Goal: Task Accomplishment & Management: Manage account settings

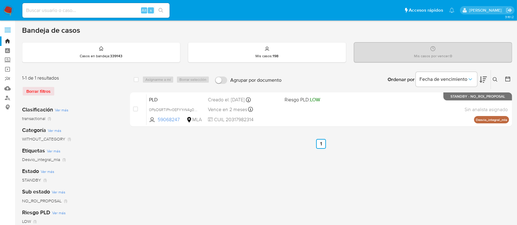
click at [498, 79] on icon at bounding box center [495, 79] width 5 height 5
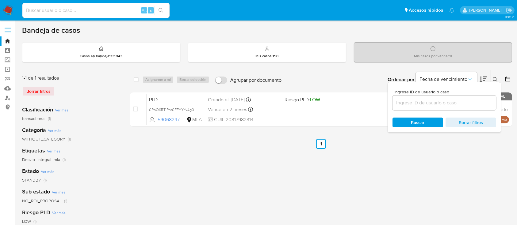
click at [477, 105] on input at bounding box center [445, 103] width 104 height 8
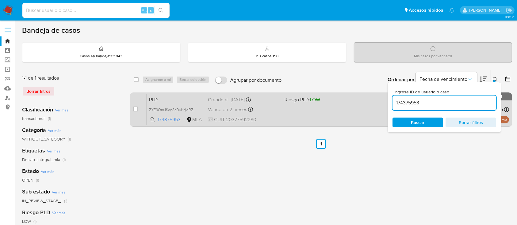
drag, startPoint x: 494, startPoint y: 78, endPoint x: 414, endPoint y: 110, distance: 85.7
click at [494, 78] on icon at bounding box center [495, 79] width 5 height 5
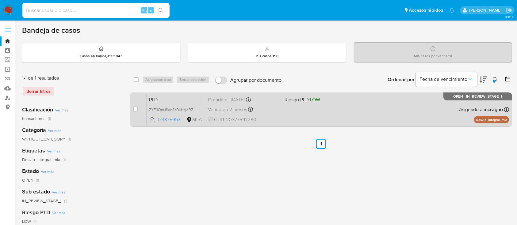
click at [409, 112] on div "PLD ZYE9QmJSen3cDvHtjviRZCrb 174375953 MLA Riesgo PLD: LOW Creado el: 12/09/202…" at bounding box center [328, 109] width 363 height 31
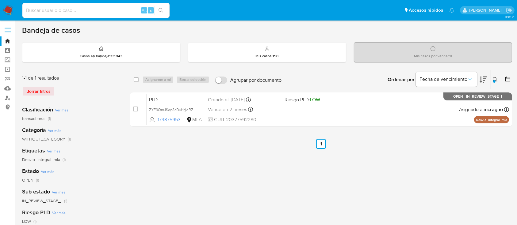
click at [493, 78] on icon at bounding box center [495, 79] width 5 height 5
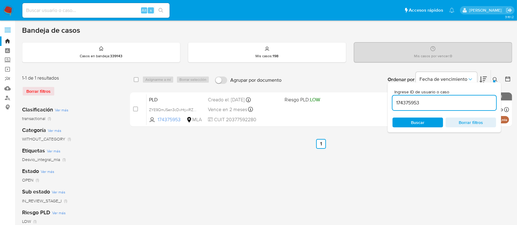
click at [452, 97] on div "174375953" at bounding box center [445, 103] width 104 height 15
click at [452, 101] on input "174375953" at bounding box center [445, 103] width 104 height 8
paste input "487291545"
type input "1487291545"
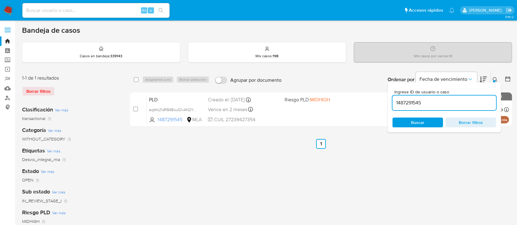
click at [495, 79] on icon at bounding box center [495, 79] width 5 height 5
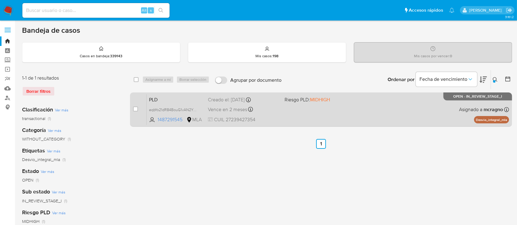
click at [389, 120] on div "PLD eqbYo21dR84BouG1vAN2Yy3o 1487291545 MLA Riesgo PLD: MIDHIGH Creado el: 12/0…" at bounding box center [328, 109] width 363 height 31
click at [135, 109] on input "checkbox" at bounding box center [135, 109] width 5 height 5
checkbox input "true"
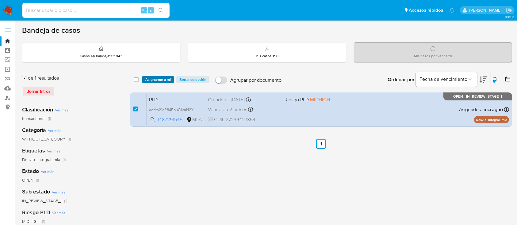
click at [152, 79] on span "Asignarme a mí" at bounding box center [157, 80] width 25 height 6
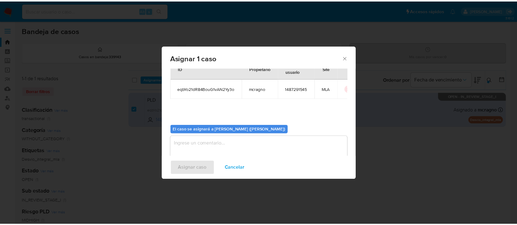
scroll to position [31, 0]
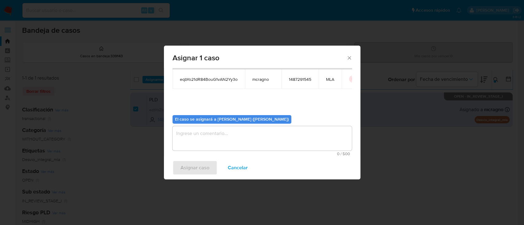
click at [194, 135] on textarea "assign-modal" at bounding box center [261, 138] width 179 height 25
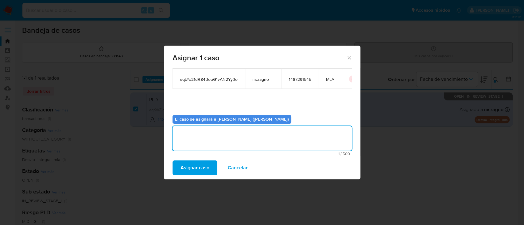
click at [195, 163] on span "Asignar caso" at bounding box center [194, 167] width 29 height 13
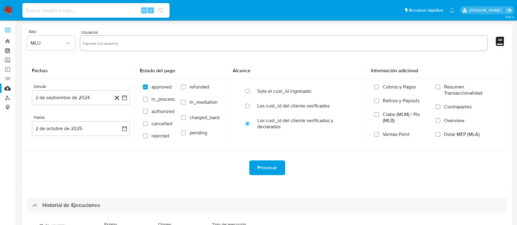
select select "10"
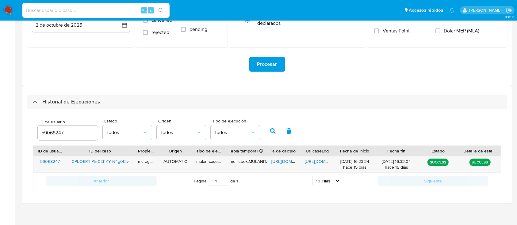
click at [52, 137] on div "59068247" at bounding box center [68, 133] width 60 height 15
click at [53, 132] on input "59068247" at bounding box center [68, 133] width 60 height 8
paste input "174375953"
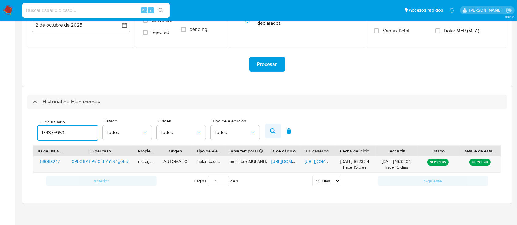
click at [272, 132] on icon "button" at bounding box center [273, 132] width 6 height 6
click at [279, 165] on span "https://docs.google.com/spreadsheets/d/1i2AoUmrAcs2981hKjllj4GpPXb-WkVaMXjgWXoQ…" at bounding box center [293, 162] width 42 height 6
click at [318, 159] on span "https://docs.google.com/document/d/1-8DkDrTNygGpDKMg-PFfcqNrLozxe6zmohlFgXfSb50…" at bounding box center [326, 162] width 42 height 6
click at [47, 126] on div "174375953" at bounding box center [68, 133] width 60 height 15
click at [49, 130] on input "174375953" at bounding box center [68, 133] width 60 height 8
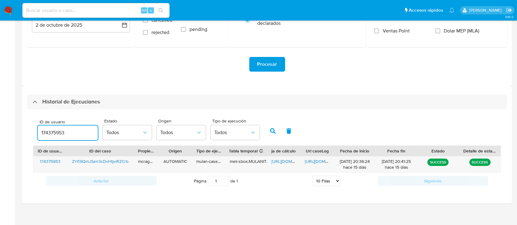
click at [49, 130] on input "174375953" at bounding box center [68, 133] width 60 height 8
paste input "487291545"
click at [271, 129] on icon "button" at bounding box center [273, 132] width 6 height 6
click at [284, 162] on span "https://docs.google.com/spreadsheets/d/1scGgEscXvptXAYuHO7V9ZK5WNRZoP_2ONui3e9u…" at bounding box center [293, 162] width 42 height 6
click at [311, 159] on span "https://docs.google.com/document/d/1gQmQvLWIZloMFOunkPu2J30YBnJtx4OeIh7jTSpYDl4…" at bounding box center [326, 162] width 42 height 6
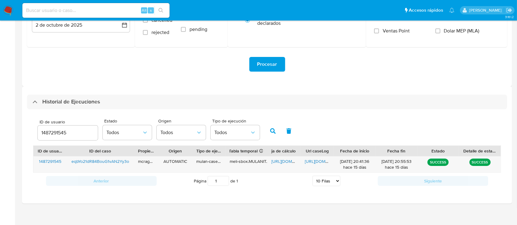
click at [54, 133] on input "1487291545" at bounding box center [68, 133] width 60 height 8
click at [272, 132] on icon "button" at bounding box center [273, 132] width 6 height 6
click at [54, 134] on input "331252691" at bounding box center [68, 133] width 60 height 8
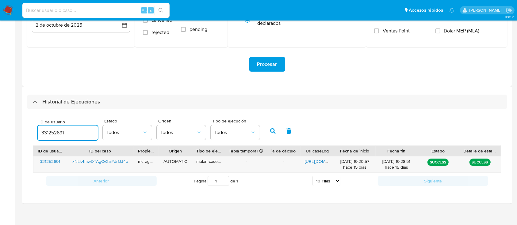
paste input "495659938"
click at [273, 133] on icon "button" at bounding box center [273, 132] width 6 height 6
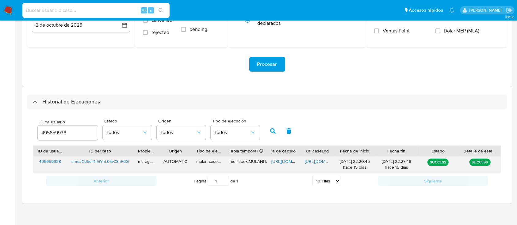
click at [277, 161] on span "https://docs.google.com/spreadsheets/d/1PdKN3zKQtDxZ-ytpbOiNmcGEkon9zcRFnF-iitt…" at bounding box center [293, 162] width 42 height 6
click at [305, 163] on span "https://docs.google.com/document/d/171y2hCtpU33q-TJfYwEnaxwVeO90MQuNjufc5LETgsk…" at bounding box center [326, 162] width 42 height 6
click at [52, 132] on input "495659938" at bounding box center [68, 133] width 60 height 8
type input "619915048"
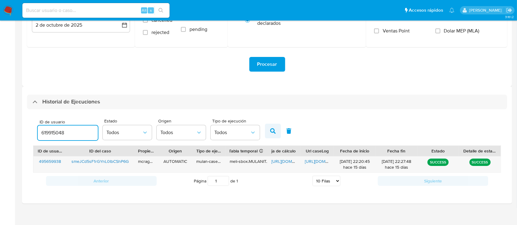
click at [270, 131] on icon "button" at bounding box center [273, 132] width 6 height 6
click at [278, 163] on span "https://docs.google.com/spreadsheets/d/1l6wN2VSZKtoEeOewnsiY4w25OXloD0sU2KZav6G…" at bounding box center [293, 162] width 42 height 6
click at [317, 158] on div "https://docs.google.com/document/d/1nFC26vdinVixi9lrd-Jc8A7J-sSbwpQRmj2RGk831c0…" at bounding box center [317, 165] width 33 height 16
click at [316, 162] on span "https://docs.google.com/document/d/1nFC26vdinVixi9lrd-Jc8A7J-sSbwpQRmj2RGk831c0…" at bounding box center [326, 162] width 42 height 6
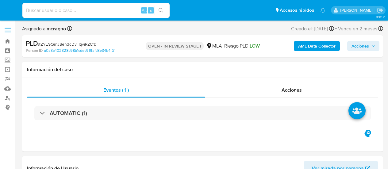
select select "10"
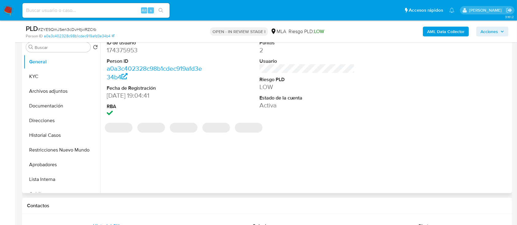
scroll to position [245, 0]
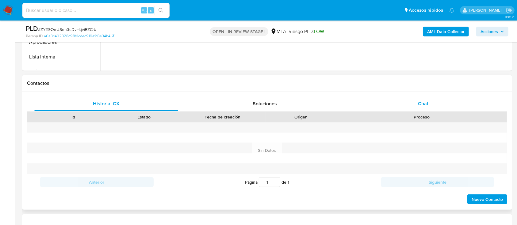
click at [388, 102] on div "Chat" at bounding box center [424, 104] width 144 height 15
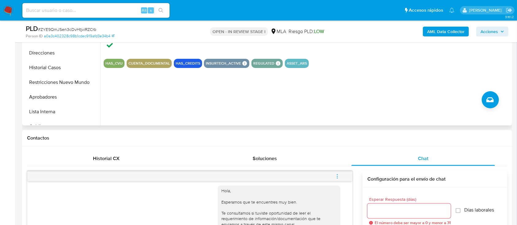
scroll to position [123, 0]
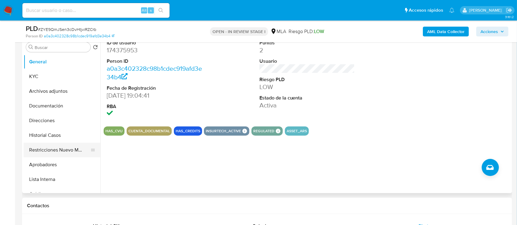
click at [58, 151] on button "Restricciones Nuevo Mundo" at bounding box center [60, 150] width 72 height 15
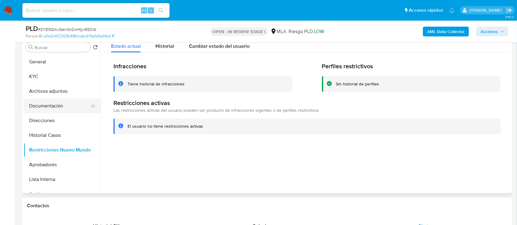
click at [57, 109] on button "Documentación" at bounding box center [60, 106] width 72 height 15
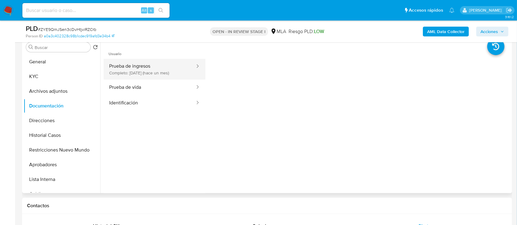
click at [157, 70] on button "Prueba de ingresos Completo: 18/08/2025 (hace un mes)" at bounding box center [150, 69] width 92 height 21
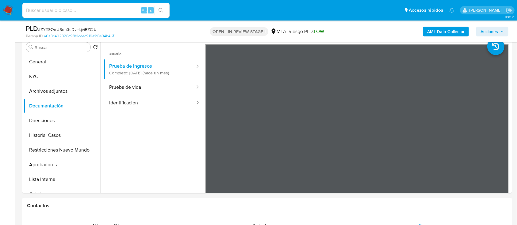
drag, startPoint x: 183, startPoint y: 35, endPoint x: 319, endPoint y: 39, distance: 136.3
click at [184, 35] on div "Person ID a0a3c402328c98b1cdec919afd3e34b4" at bounding box center [105, 36] width 159 height 6
click at [388, 29] on b "AML Data Collector" at bounding box center [445, 32] width 37 height 10
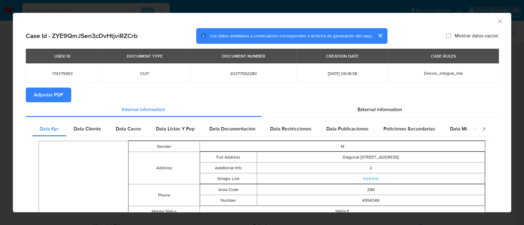
click at [59, 99] on span "Adjuntar PDF" at bounding box center [48, 94] width 29 height 13
click at [388, 21] on icon "Cerrar ventana" at bounding box center [499, 21] width 6 height 6
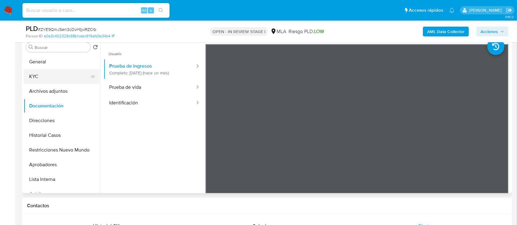
click at [43, 71] on button "KYC" at bounding box center [60, 76] width 72 height 15
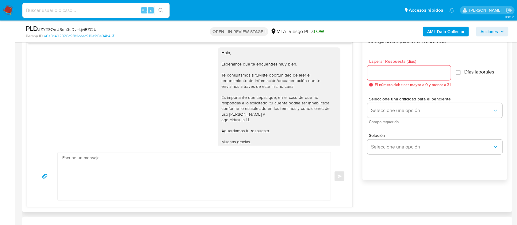
scroll to position [380, 0]
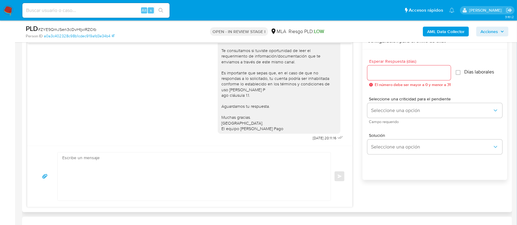
click at [241, 158] on textarea at bounding box center [192, 177] width 261 height 48
paste textarea "Hola Marcos Gabriel Gamboa, En función de las operaciones registradas en tu cue…"
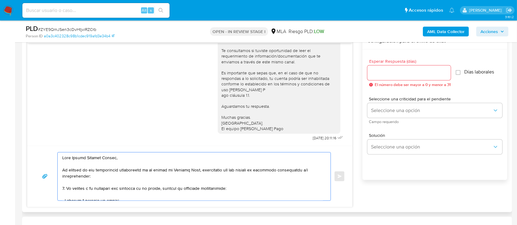
scroll to position [98, 0]
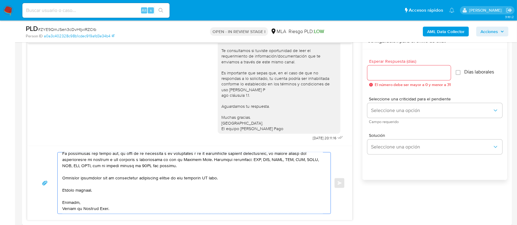
type textarea "Hola Marcos Gabriel Gamboa, En función de las operaciones registradas en tu cue…"
click at [388, 71] on input "Esperar Respuesta (días)" at bounding box center [409, 73] width 83 height 8
type input "1"
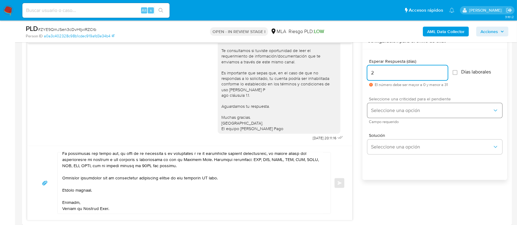
type input "2"
click at [388, 108] on span "Seleccione una opción" at bounding box center [431, 111] width 121 height 6
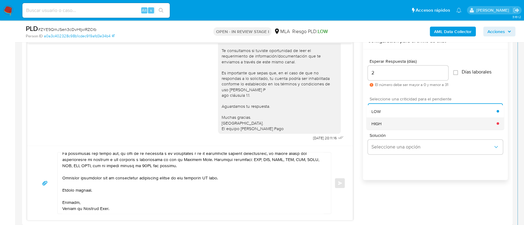
click at [388, 125] on div "HIGH" at bounding box center [433, 124] width 125 height 12
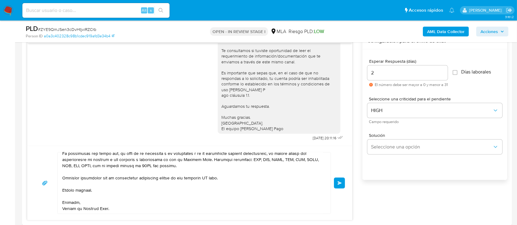
click at [207, 169] on textarea at bounding box center [192, 183] width 261 height 61
click at [233, 169] on textarea at bounding box center [192, 183] width 261 height 61
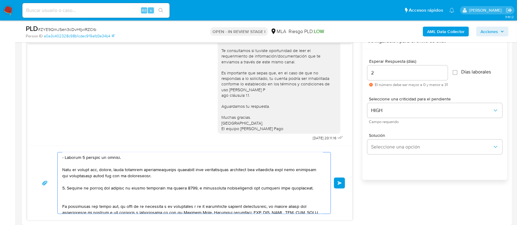
scroll to position [0, 0]
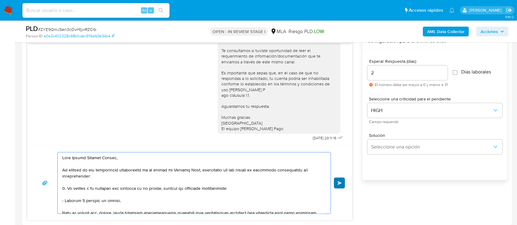
type textarea "Hola Marcos Gabriel Gamboa, En función de las operaciones registradas en tu cue…"
click at [339, 169] on span "Enviar" at bounding box center [340, 184] width 4 height 4
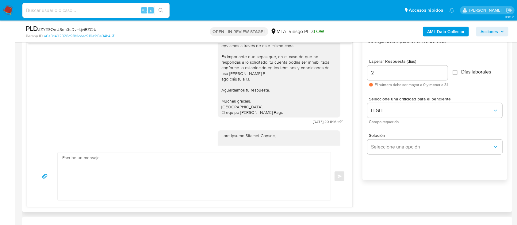
scroll to position [587, 0]
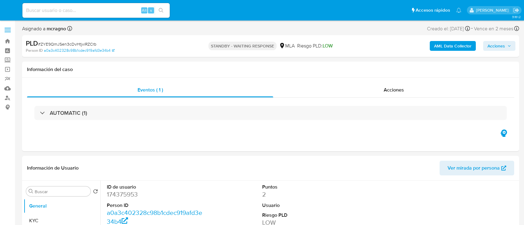
select select "10"
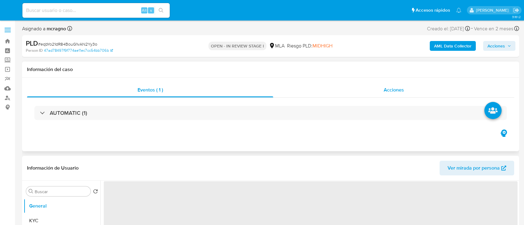
select select "10"
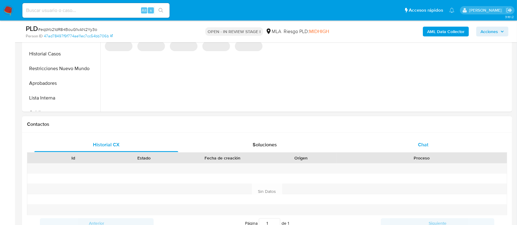
click at [445, 148] on div "Chat" at bounding box center [424, 145] width 144 height 15
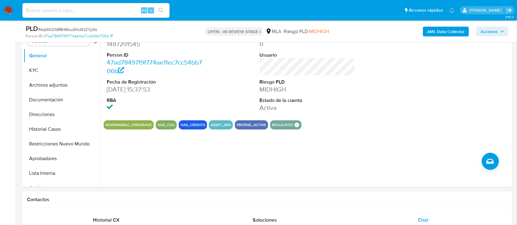
scroll to position [115, 0]
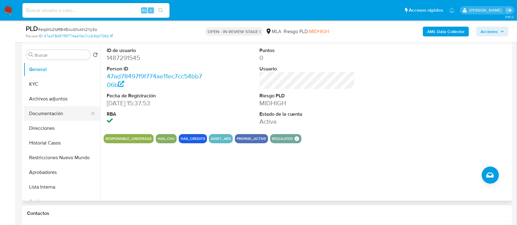
click at [54, 109] on button "Documentación" at bounding box center [60, 113] width 72 height 15
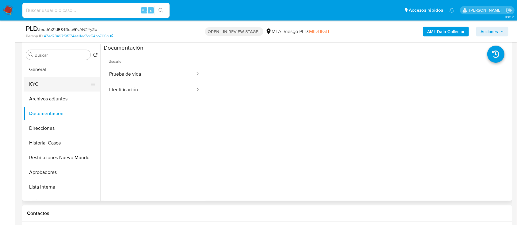
drag, startPoint x: 58, startPoint y: 83, endPoint x: 96, endPoint y: 81, distance: 38.1
click at [58, 83] on button "KYC" at bounding box center [60, 84] width 72 height 15
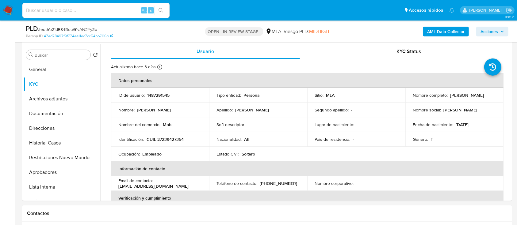
click at [447, 32] on b "AML Data Collector" at bounding box center [445, 32] width 37 height 10
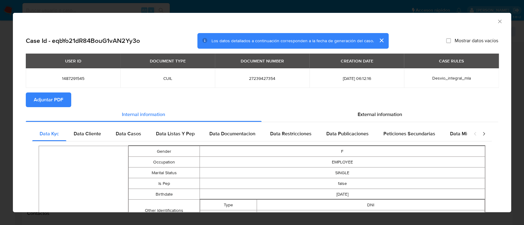
click at [62, 95] on span "Adjuntar PDF" at bounding box center [48, 99] width 29 height 13
click at [496, 22] on icon "Cerrar ventana" at bounding box center [499, 21] width 6 height 6
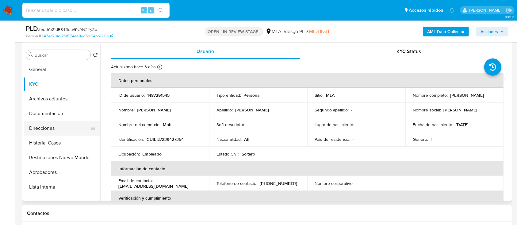
click at [62, 128] on button "Direcciones" at bounding box center [60, 128] width 72 height 15
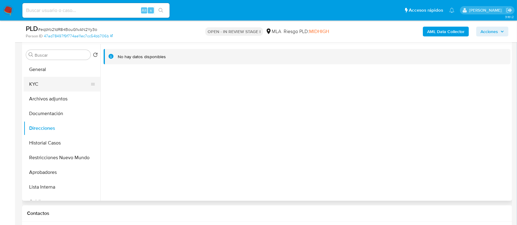
click at [67, 80] on button "KYC" at bounding box center [60, 84] width 72 height 15
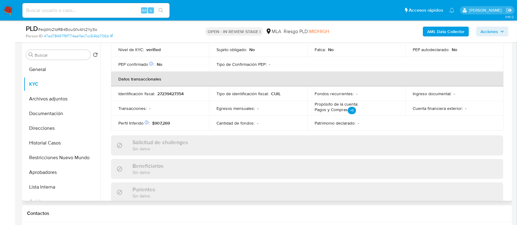
scroll to position [323, 0]
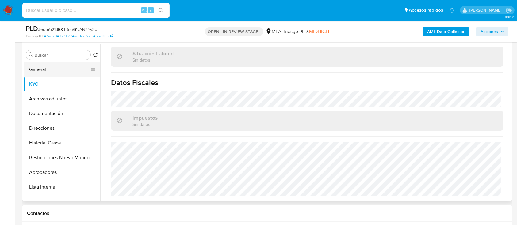
click at [45, 64] on button "General" at bounding box center [60, 69] width 72 height 15
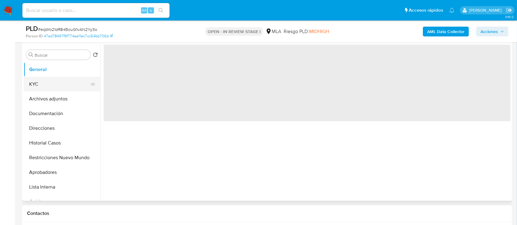
click at [49, 85] on button "KYC" at bounding box center [60, 84] width 72 height 15
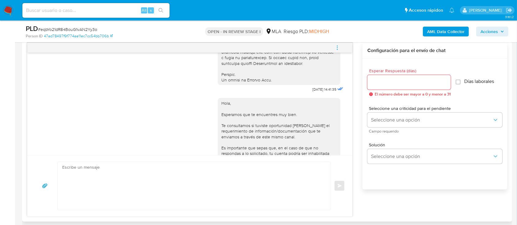
scroll to position [380, 0]
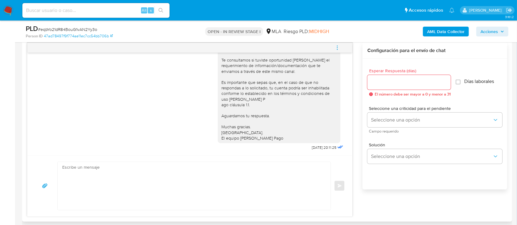
click at [245, 185] on textarea at bounding box center [192, 186] width 261 height 48
paste textarea "Hola XXX, Al analizar tu caso se encontraron algunas inconsistencias, por este …"
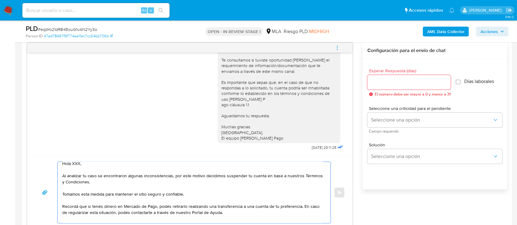
scroll to position [0, 0]
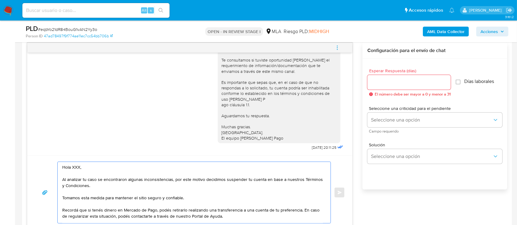
drag, startPoint x: 125, startPoint y: 171, endPoint x: 80, endPoint y: 172, distance: 44.8
click at [80, 172] on textarea "Hola XXX, Al analizar tu caso se encontraron algunas inconsistencias, por este …" at bounding box center [192, 192] width 261 height 61
type textarea "Hola, Al analizar tu caso se encontraron algunas inconsistencias, por este moti…"
click at [393, 84] on input "Esperar Respuesta (días)" at bounding box center [409, 83] width 83 height 8
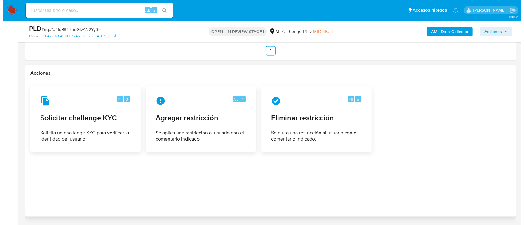
scroll to position [969, 0]
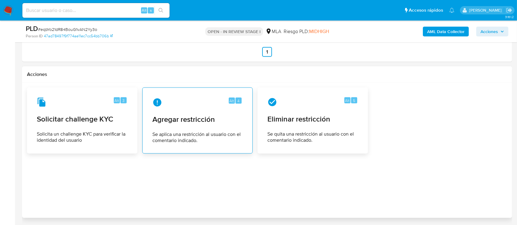
type input "0"
click at [201, 122] on span "Agregar restricción" at bounding box center [197, 119] width 90 height 9
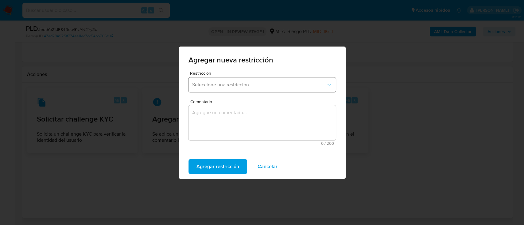
click at [223, 86] on span "Seleccione una restricción" at bounding box center [259, 85] width 134 height 6
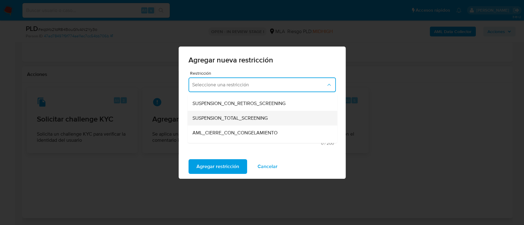
scroll to position [0, 0]
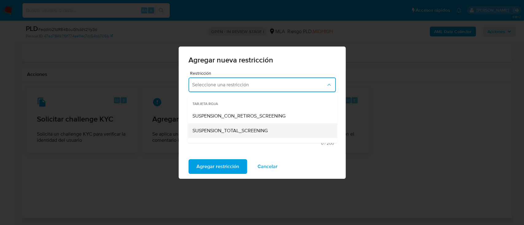
click at [251, 129] on span "SUSPENSION_TOTAL_SCREENING" at bounding box center [229, 131] width 75 height 6
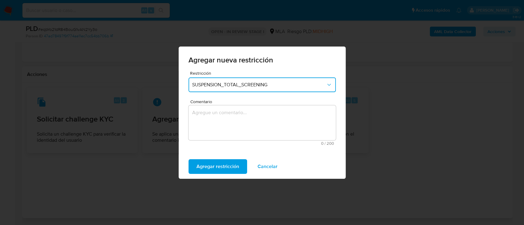
click at [256, 89] on button "SUSPENSION_TOTAL_SCREENING" at bounding box center [261, 85] width 147 height 15
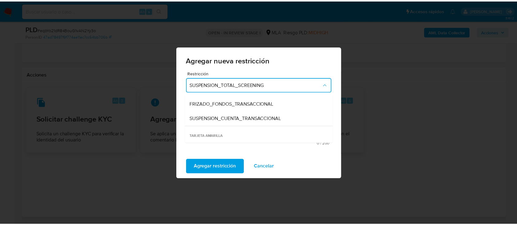
scroll to position [82, 0]
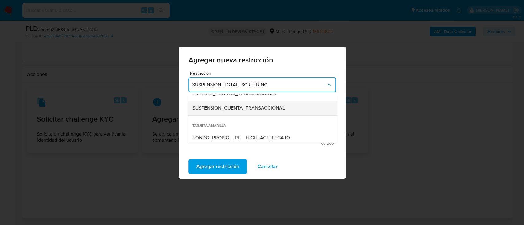
click at [253, 107] on span "SUSPENSION_CUENTA_TRANSACCIONAL" at bounding box center [238, 108] width 92 height 6
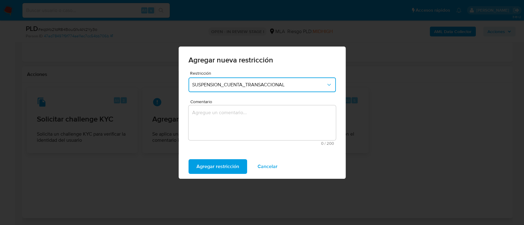
click at [246, 144] on span "0 / 200" at bounding box center [262, 144] width 144 height 4
click at [251, 124] on textarea "Comentario" at bounding box center [261, 123] width 147 height 35
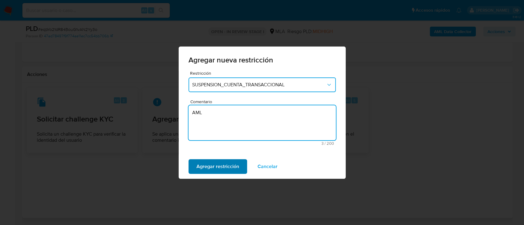
type textarea "AML"
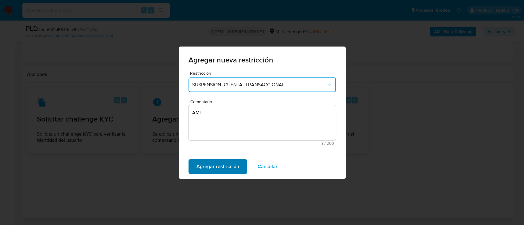
click at [200, 163] on span "Agregar restricción" at bounding box center [217, 166] width 43 height 13
click at [214, 173] on span "Confirmar" at bounding box center [207, 166] width 22 height 13
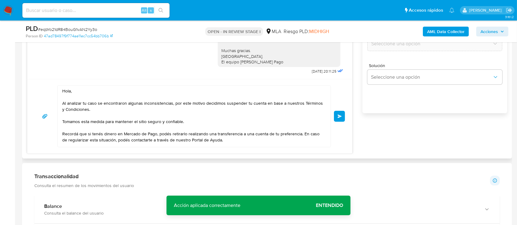
click at [343, 117] on button "Enviar" at bounding box center [339, 116] width 11 height 11
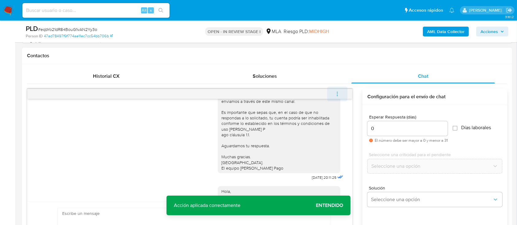
scroll to position [481, 0]
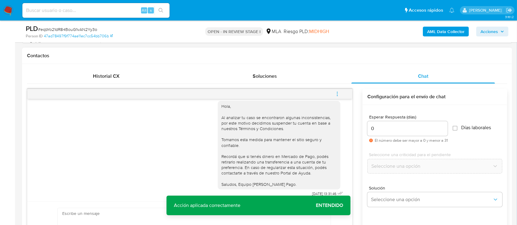
click at [340, 92] on icon "menu-action" at bounding box center [338, 94] width 6 height 6
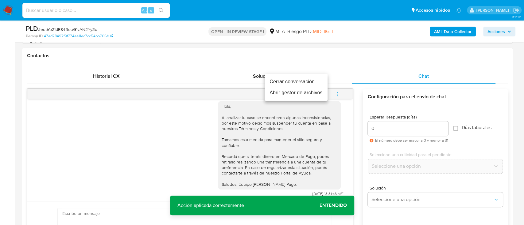
click at [309, 80] on li "Cerrar conversación" at bounding box center [295, 81] width 63 height 11
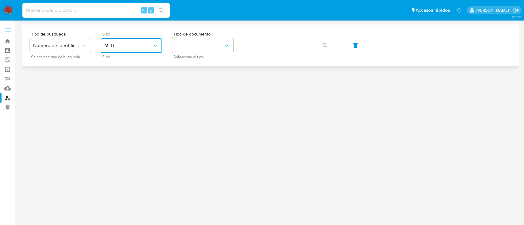
click at [153, 43] on icon "site_id" at bounding box center [155, 46] width 6 height 6
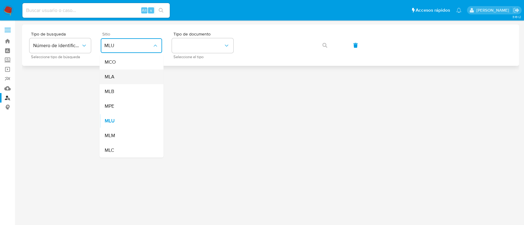
click at [140, 77] on div "MLA" at bounding box center [129, 77] width 50 height 15
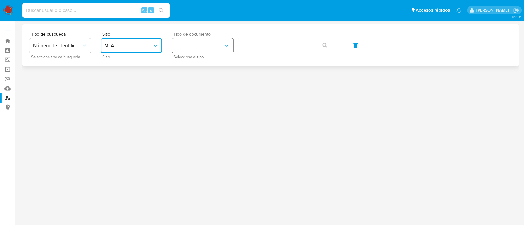
click at [223, 44] on icon "identificationType" at bounding box center [226, 46] width 6 height 6
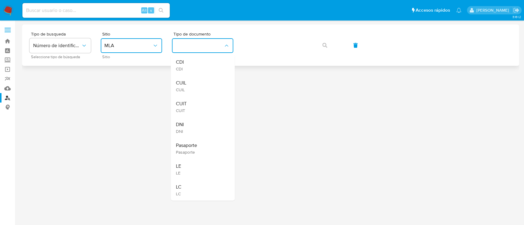
drag, startPoint x: 211, startPoint y: 84, endPoint x: 269, endPoint y: 54, distance: 65.6
click at [214, 82] on div "CUIL CUIL" at bounding box center [200, 86] width 50 height 21
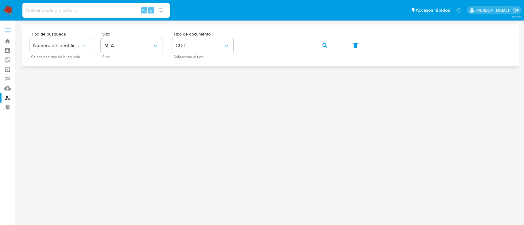
click at [323, 47] on icon "button" at bounding box center [324, 45] width 5 height 5
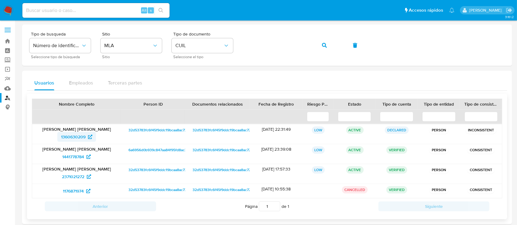
click at [77, 136] on span "1360630209" at bounding box center [73, 137] width 25 height 10
click at [326, 45] on icon "button" at bounding box center [324, 45] width 5 height 5
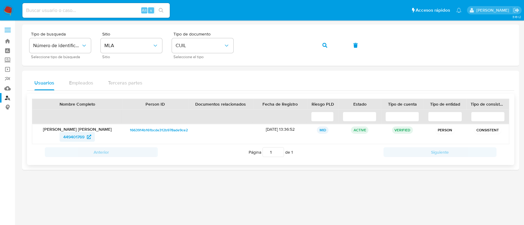
click at [89, 137] on icon at bounding box center [89, 137] width 4 height 4
click at [321, 39] on button "button" at bounding box center [324, 45] width 21 height 15
click at [81, 134] on span "571449982" at bounding box center [74, 137] width 21 height 10
click at [322, 40] on span "button" at bounding box center [324, 45] width 5 height 13
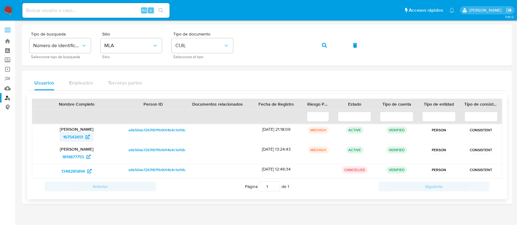
click at [83, 136] on span "167542651" at bounding box center [73, 137] width 20 height 10
click at [319, 43] on button "button" at bounding box center [324, 45] width 21 height 15
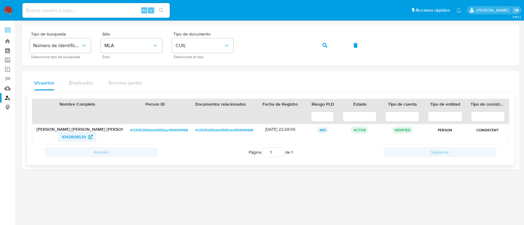
click at [71, 134] on span "1043808539" at bounding box center [74, 137] width 24 height 10
click at [334, 41] on button "button" at bounding box center [324, 45] width 21 height 15
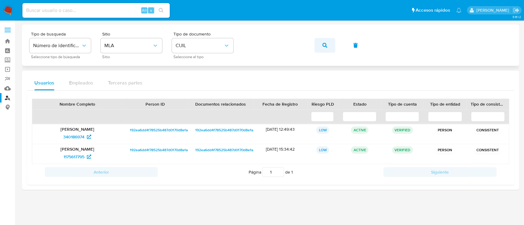
click at [327, 48] on button "button" at bounding box center [324, 45] width 21 height 15
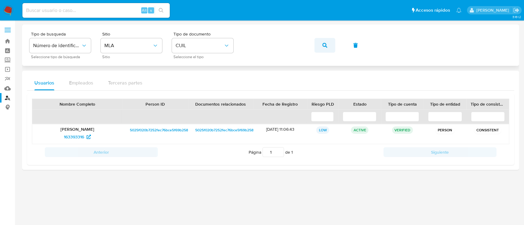
click at [323, 43] on icon "button" at bounding box center [324, 45] width 5 height 5
click at [328, 46] on button "button" at bounding box center [324, 45] width 21 height 15
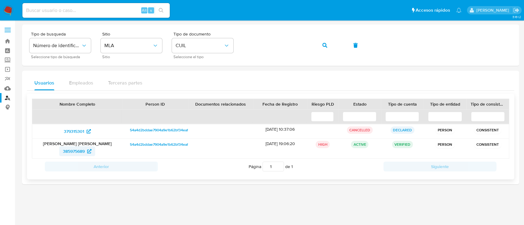
click at [78, 150] on span "385975689" at bounding box center [74, 152] width 22 height 10
click at [326, 40] on span "button" at bounding box center [324, 45] width 5 height 13
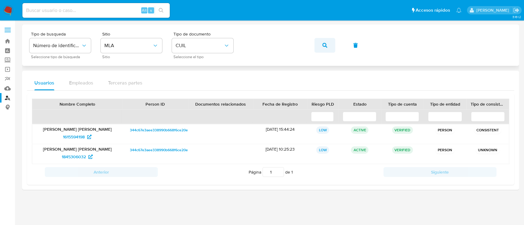
click at [326, 42] on span "button" at bounding box center [324, 45] width 5 height 13
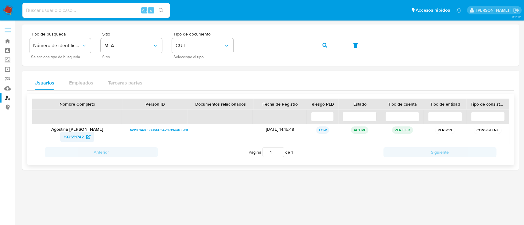
click at [78, 137] on span "192551742" at bounding box center [74, 137] width 20 height 10
click at [313, 44] on div "Tipo de busqueda Número de identificación Seleccione tipo de búsqueda Sitio MLA…" at bounding box center [270, 45] width 482 height 27
click at [321, 44] on button "button" at bounding box center [324, 45] width 21 height 15
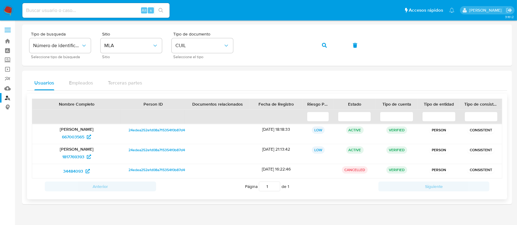
click at [76, 131] on p "Javier Alberto Garrido" at bounding box center [77, 130] width 80 height 6
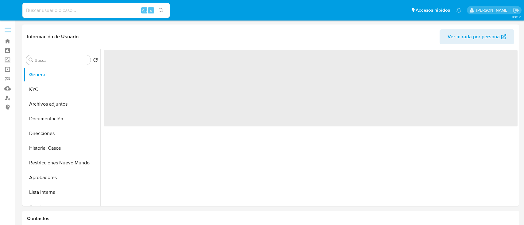
select select "10"
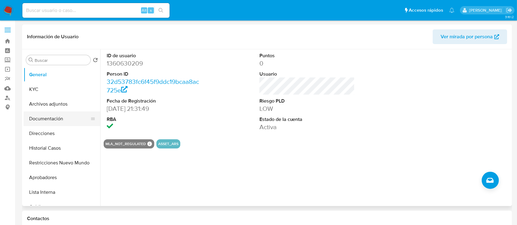
click at [65, 166] on button "Restricciones Nuevo Mundo" at bounding box center [62, 163] width 77 height 15
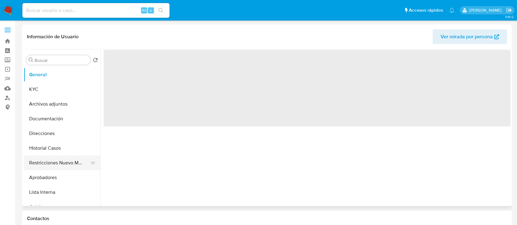
drag, startPoint x: 56, startPoint y: 165, endPoint x: 82, endPoint y: 55, distance: 113.7
click at [56, 166] on button "Restricciones Nuevo Mundo" at bounding box center [62, 163] width 77 height 15
select select "10"
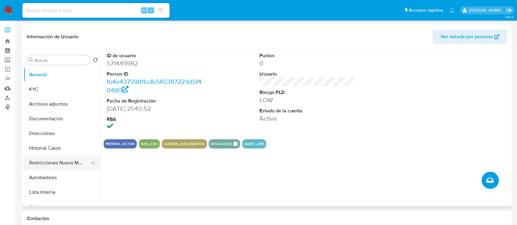
click at [46, 168] on button "Restricciones Nuevo Mundo" at bounding box center [60, 163] width 72 height 15
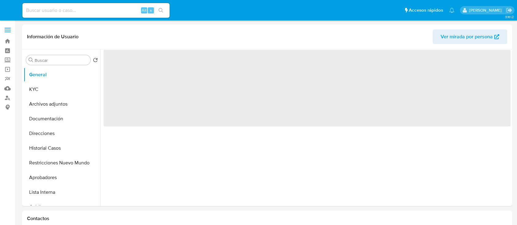
select select "10"
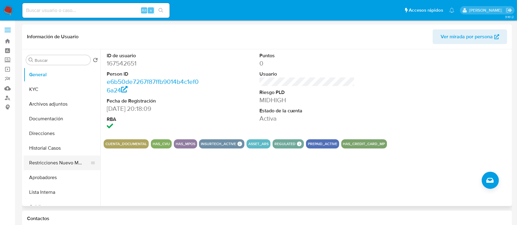
click at [43, 163] on button "Restricciones Nuevo Mundo" at bounding box center [60, 163] width 72 height 15
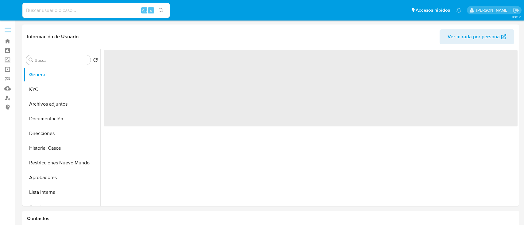
select select "10"
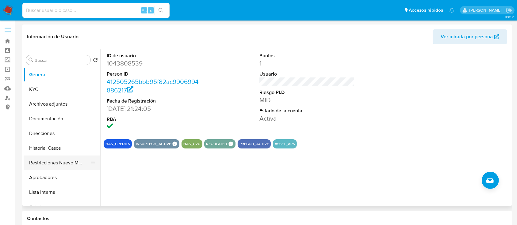
click at [64, 163] on button "Restricciones Nuevo Mundo" at bounding box center [60, 163] width 72 height 15
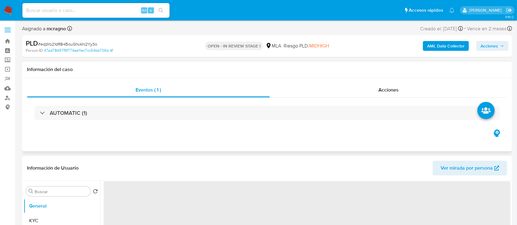
select select "10"
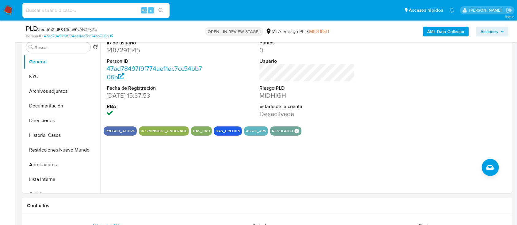
scroll to position [245, 0]
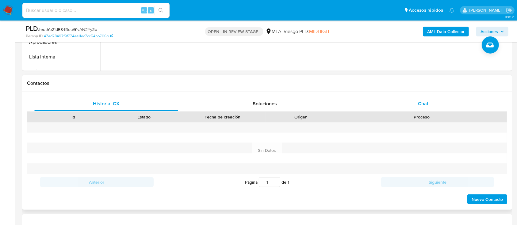
drag, startPoint x: 434, startPoint y: 102, endPoint x: 449, endPoint y: 106, distance: 15.8
click at [434, 102] on div "Chat" at bounding box center [424, 104] width 144 height 15
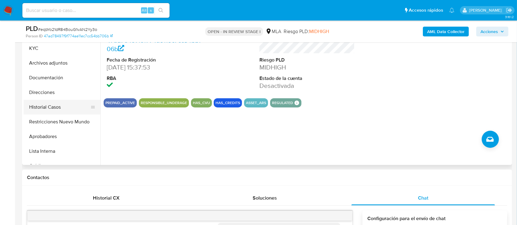
scroll to position [164, 0]
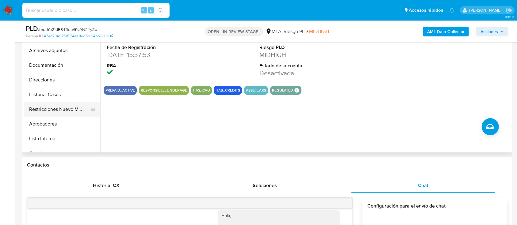
click at [53, 110] on button "Restricciones Nuevo Mundo" at bounding box center [60, 109] width 72 height 15
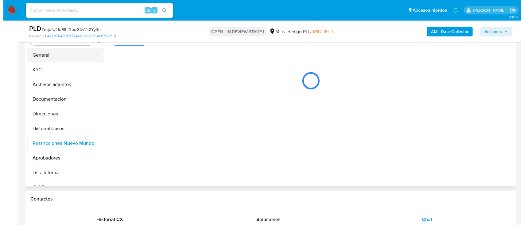
scroll to position [82, 0]
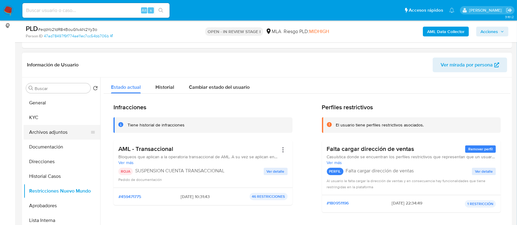
click at [63, 129] on button "Archivos adjuntos" at bounding box center [60, 132] width 72 height 15
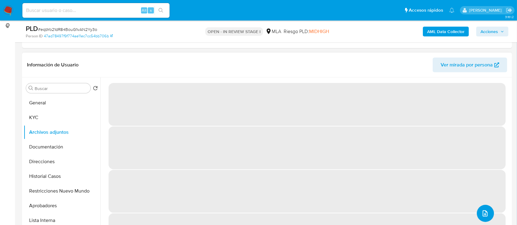
click at [482, 212] on icon "upload-file" at bounding box center [485, 213] width 7 height 7
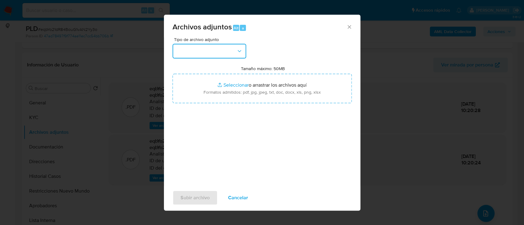
click at [208, 53] on button "button" at bounding box center [209, 51] width 74 height 15
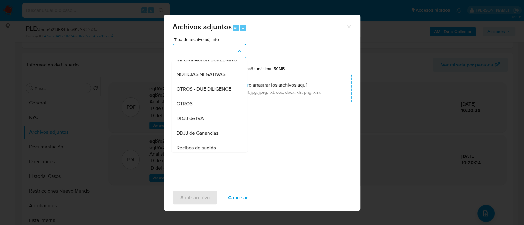
click at [192, 107] on span "OTROS" at bounding box center [184, 104] width 16 height 6
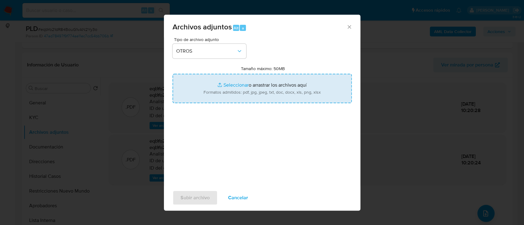
click at [222, 91] on input "Tamaño máximo: 50MB Seleccionar archivos" at bounding box center [261, 88] width 179 height 29
type input "C:\fakepath\1487291545 - Movimientos.xlsx"
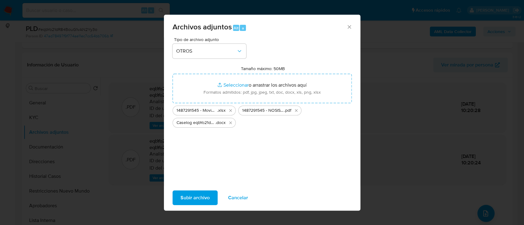
click at [203, 198] on span "Subir archivo" at bounding box center [194, 197] width 29 height 13
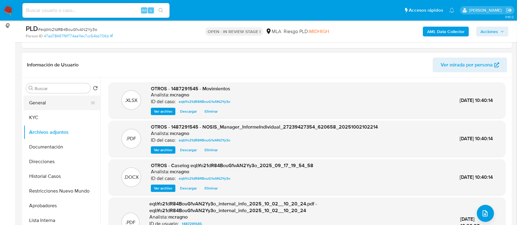
drag, startPoint x: 46, startPoint y: 102, endPoint x: 144, endPoint y: 2, distance: 140.6
click at [46, 103] on button "General" at bounding box center [62, 103] width 77 height 15
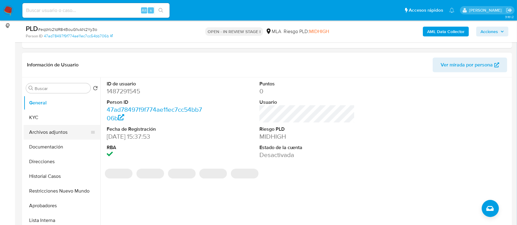
click at [68, 126] on button "Archivos adjuntos" at bounding box center [60, 132] width 72 height 15
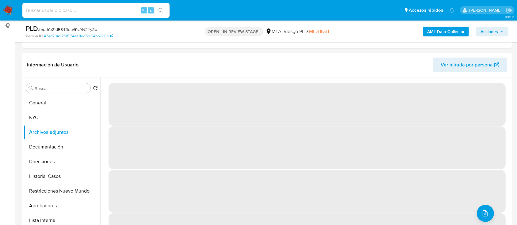
click at [495, 31] on span "Acciones" at bounding box center [489, 32] width 17 height 10
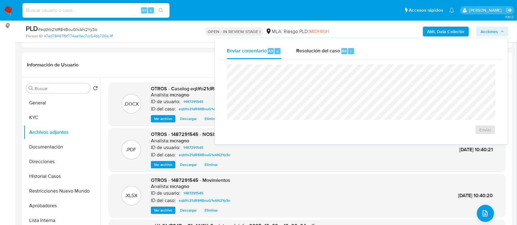
click at [325, 51] on span "Resolución del caso" at bounding box center [318, 50] width 44 height 7
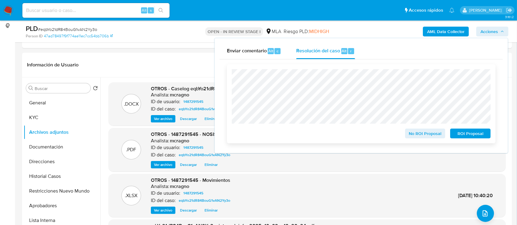
click at [466, 134] on span "ROI Proposal" at bounding box center [471, 133] width 32 height 9
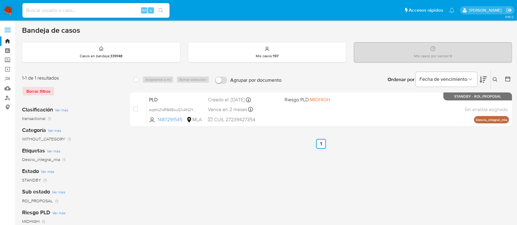
click at [494, 78] on icon at bounding box center [495, 79] width 5 height 5
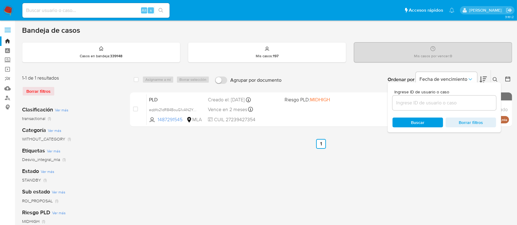
click at [473, 103] on input at bounding box center [445, 103] width 104 height 8
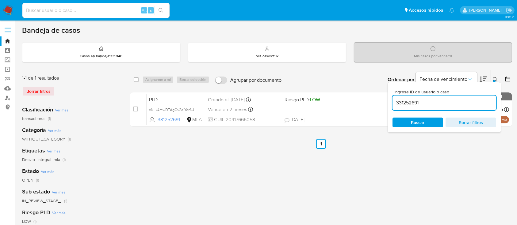
click at [495, 76] on button at bounding box center [496, 79] width 10 height 7
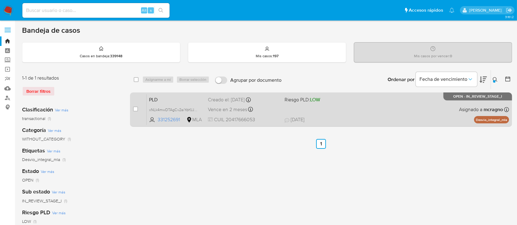
click at [404, 109] on div "PLD xNLk4mwDTAgCv2aiYdrfJJ4o 331252691 MLA Riesgo PLD: LOW Creado el: 12/09/202…" at bounding box center [328, 109] width 363 height 31
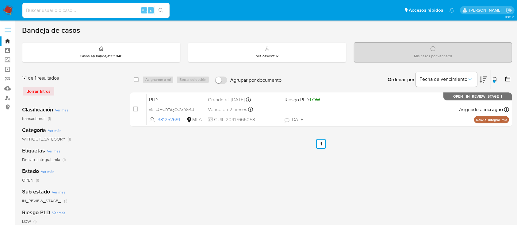
click at [493, 80] on div at bounding box center [494, 81] width 2 height 2
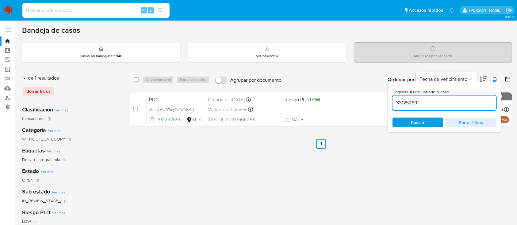
click at [442, 104] on input "331252691" at bounding box center [445, 103] width 104 height 8
click at [495, 79] on icon at bounding box center [495, 79] width 5 height 5
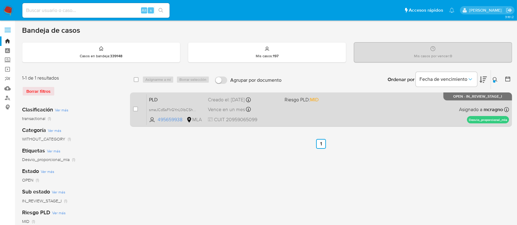
click at [366, 115] on div "PLD smeJCd5sF1rGYnL0IbCShP6G 495659938 MLA Riesgo PLD: MID Creado el: 12/09/202…" at bounding box center [328, 109] width 363 height 31
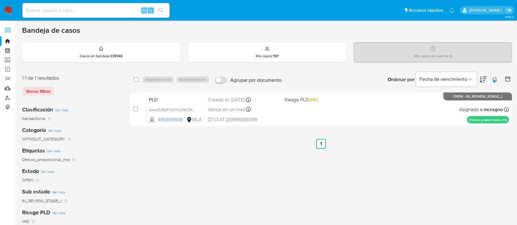
click at [496, 78] on icon at bounding box center [495, 79] width 5 height 5
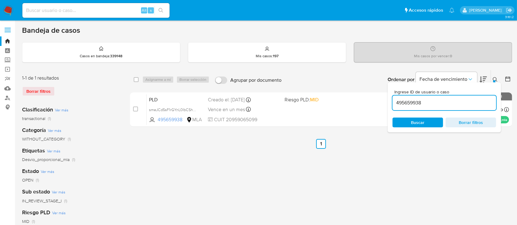
click at [458, 97] on div "495659938" at bounding box center [445, 103] width 104 height 15
click at [459, 103] on input "495659938" at bounding box center [445, 103] width 104 height 8
paste input "61991504"
type input "619915048"
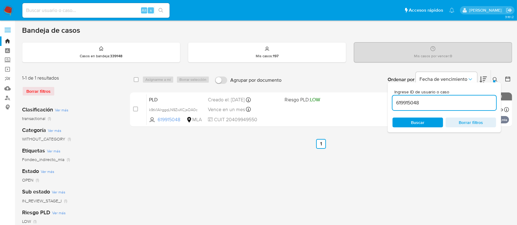
click at [496, 78] on icon at bounding box center [495, 79] width 5 height 5
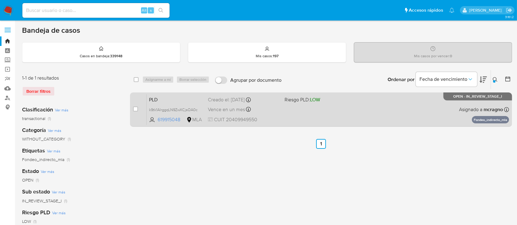
click at [356, 118] on div "PLD k9tk1AlrggqLN9ZwXCjsOA0c 619915048 MLA Riesgo PLD: LOW Creado el: 12/09/202…" at bounding box center [328, 109] width 363 height 31
click at [132, 111] on div "case-item-checkbox No es posible asignar el caso PLD k9tk1AlrggqLN9ZwXCjsOA0c 6…" at bounding box center [321, 110] width 382 height 34
click at [136, 108] on input "checkbox" at bounding box center [135, 109] width 5 height 5
checkbox input "true"
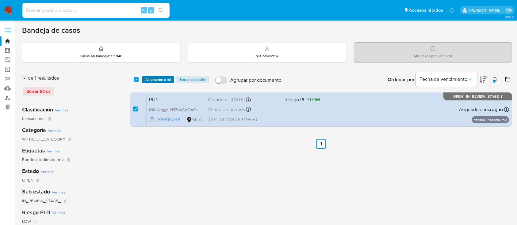
click at [158, 79] on span "Asignarme a mí" at bounding box center [157, 80] width 25 height 6
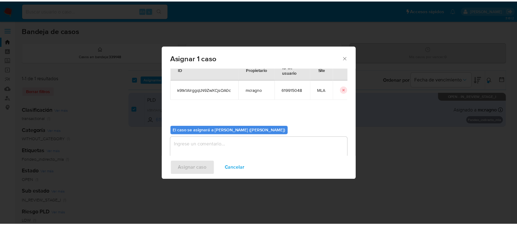
scroll to position [31, 0]
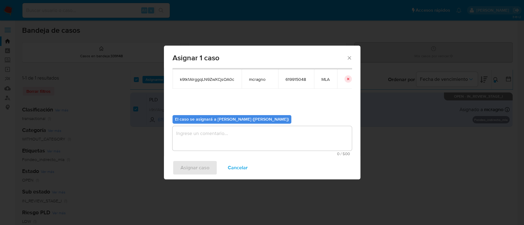
click at [185, 134] on textarea "assign-modal" at bounding box center [261, 138] width 179 height 25
click at [191, 162] on span "Asignar caso" at bounding box center [194, 167] width 29 height 13
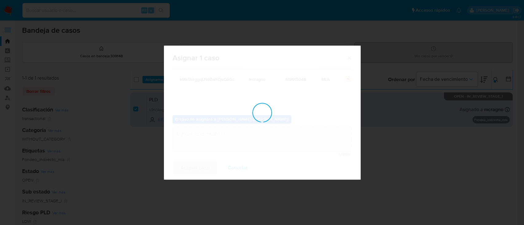
checkbox input "false"
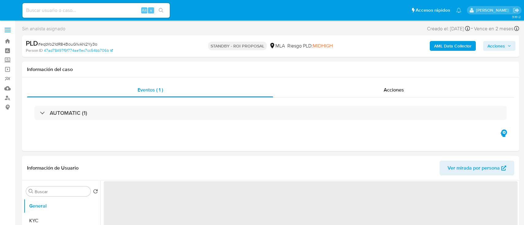
select select "10"
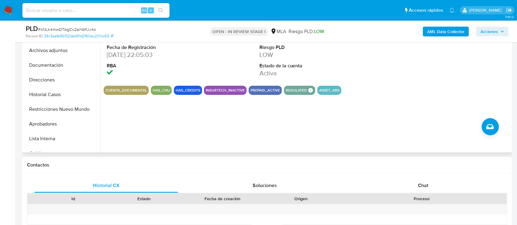
scroll to position [123, 0]
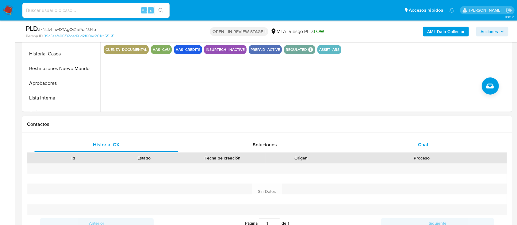
click at [431, 146] on div "Chat" at bounding box center [424, 145] width 144 height 15
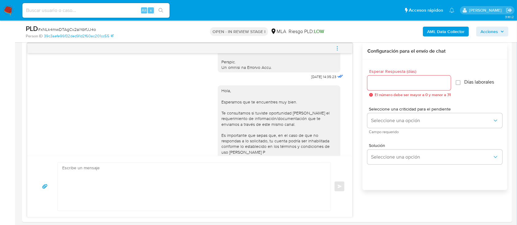
scroll to position [450, 0]
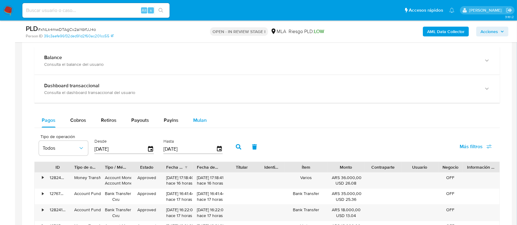
click at [203, 117] on span "Mulan" at bounding box center [199, 120] width 13 height 7
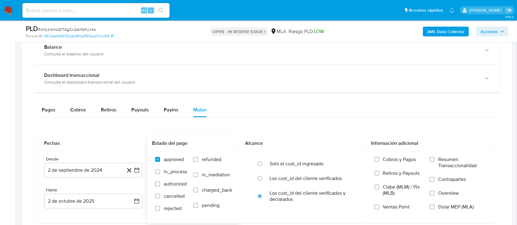
scroll to position [572, 0]
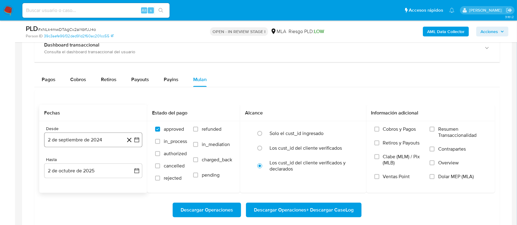
click at [87, 139] on button "2 de septiembre de 2024" at bounding box center [93, 140] width 98 height 15
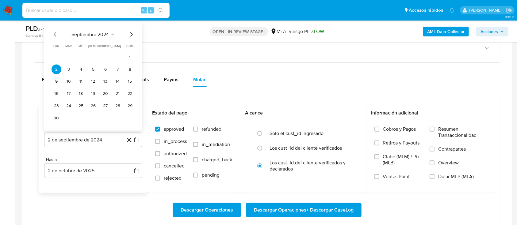
click at [89, 25] on div "septiembre 2024 septiembre 2024 lun lunes mar martes mié miércoles jue jueves v…" at bounding box center [93, 75] width 98 height 109
click at [89, 31] on span "septiembre 2024" at bounding box center [89, 34] width 37 height 6
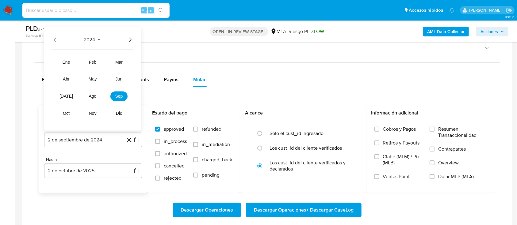
click at [130, 36] on icon "Año siguiente" at bounding box center [129, 39] width 7 height 7
click at [96, 82] on button "may" at bounding box center [92, 79] width 17 height 10
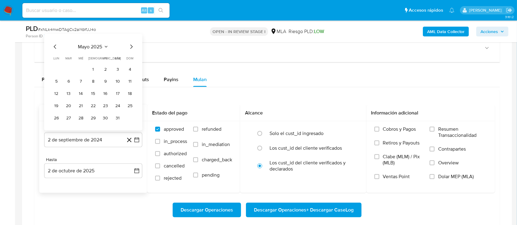
drag, startPoint x: 94, startPoint y: 68, endPoint x: 88, endPoint y: 119, distance: 51.6
click at [94, 68] on button "1" at bounding box center [93, 69] width 10 height 10
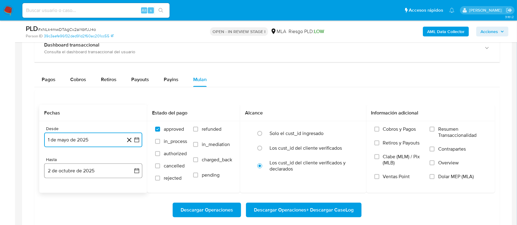
click at [83, 168] on button "2 de octubre de 2025" at bounding box center [93, 171] width 98 height 15
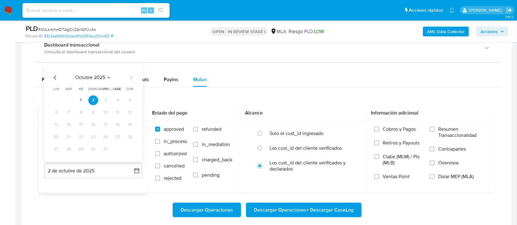
click at [52, 76] on icon "Mes anterior" at bounding box center [55, 77] width 7 height 7
click at [131, 151] on button "31" at bounding box center [130, 149] width 10 height 10
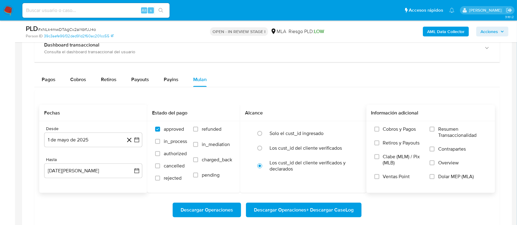
drag, startPoint x: 210, startPoint y: 128, endPoint x: 455, endPoint y: 174, distance: 248.6
click at [212, 129] on span "refunded" at bounding box center [212, 129] width 20 height 6
drag, startPoint x: 216, startPoint y: 130, endPoint x: 311, endPoint y: 152, distance: 98.3
click at [215, 130] on span "refunded" at bounding box center [212, 129] width 20 height 6
click at [198, 130] on input "refunded" at bounding box center [195, 129] width 5 height 5
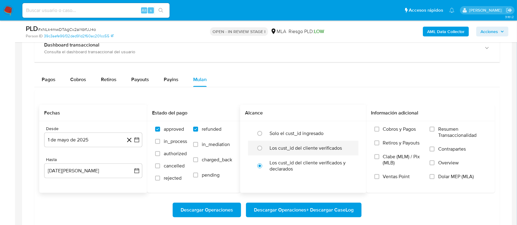
checkbox input "true"
click at [470, 177] on span "Dolar MEP (MLA)" at bounding box center [456, 177] width 36 height 6
click at [435, 177] on input "Dolar MEP (MLA)" at bounding box center [432, 177] width 5 height 5
click at [318, 207] on span "Descargar Operaciones + Descargar CaseLog" at bounding box center [304, 210] width 100 height 13
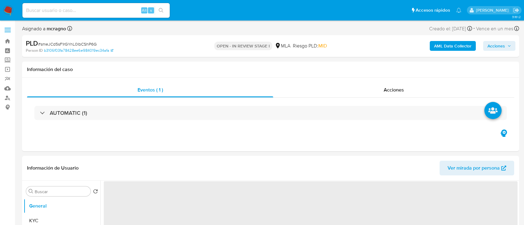
select select "10"
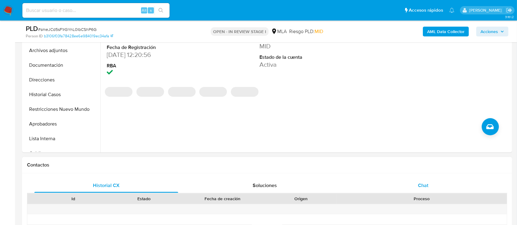
click at [420, 182] on span "Chat" at bounding box center [423, 185] width 10 height 7
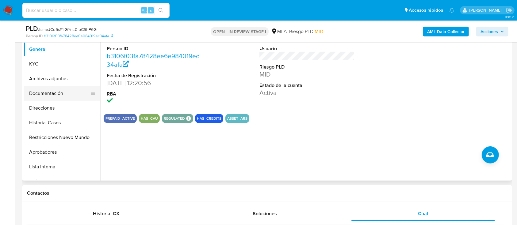
scroll to position [123, 0]
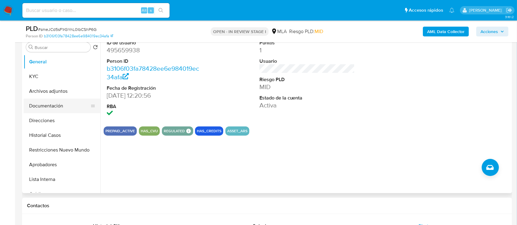
click at [60, 109] on button "Documentación" at bounding box center [60, 106] width 72 height 15
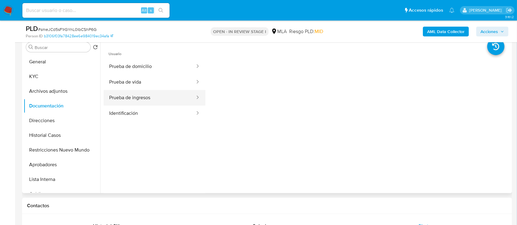
click at [153, 102] on button "Prueba de ingresos" at bounding box center [150, 98] width 92 height 16
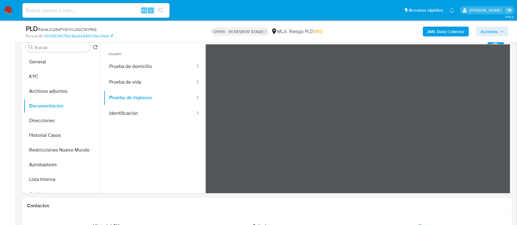
click at [439, 28] on b "AML Data Collector" at bounding box center [445, 32] width 37 height 10
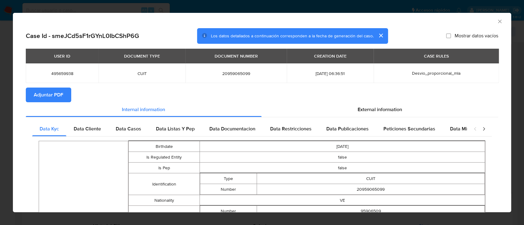
click at [70, 90] on button "Adjuntar PDF" at bounding box center [48, 95] width 45 height 15
click at [498, 20] on icon "Cerrar ventana" at bounding box center [499, 21] width 3 height 3
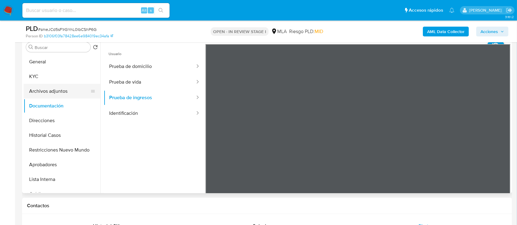
click at [66, 89] on button "Archivos adjuntos" at bounding box center [60, 91] width 72 height 15
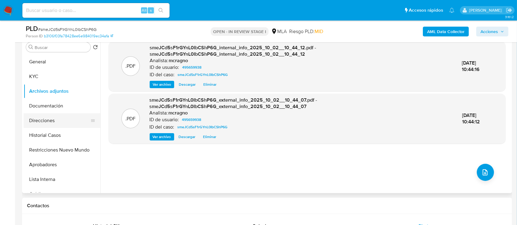
click at [56, 123] on button "Direcciones" at bounding box center [60, 121] width 72 height 15
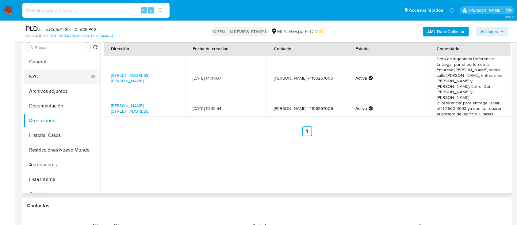
click at [53, 76] on button "KYC" at bounding box center [60, 76] width 72 height 15
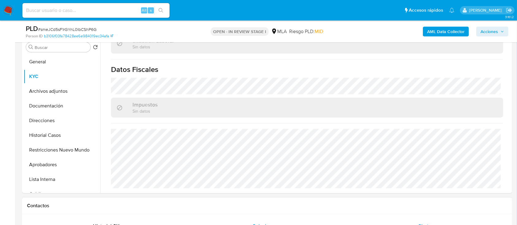
scroll to position [323, 0]
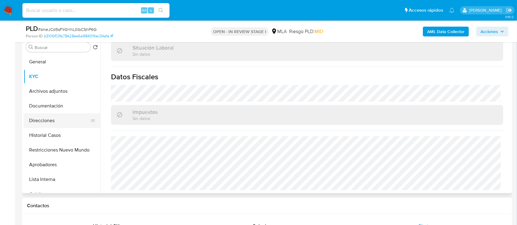
click at [59, 122] on button "Direcciones" at bounding box center [60, 121] width 72 height 15
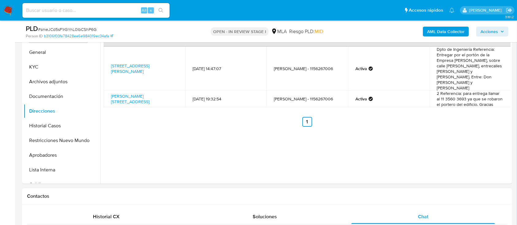
scroll to position [286, 0]
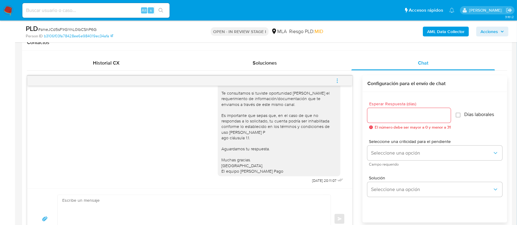
click at [168, 204] on textarea at bounding box center [192, 219] width 261 height 48
paste textarea "Lore Ipsumd Sitam Conse Adipisc Elitse, Do eiusmod te inc utlaboreetd magnaaliq…"
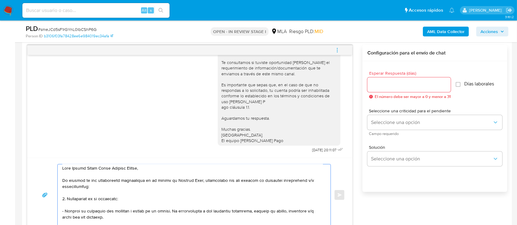
scroll to position [0, 0]
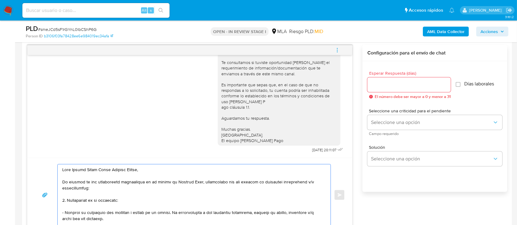
type textarea "Lore Ipsumd Sitam Conse Adipisc Elitse, Do eiusmod te inc utlaboreetd magnaaliq…"
drag, startPoint x: 401, startPoint y: 84, endPoint x: 398, endPoint y: 98, distance: 14.7
click at [401, 84] on input "Esperar Respuesta (días)" at bounding box center [409, 85] width 83 height 8
type input "2"
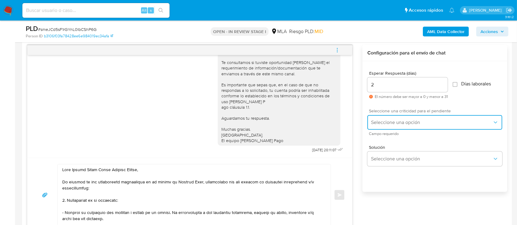
click at [390, 120] on span "Seleccione una opción" at bounding box center [431, 123] width 121 height 6
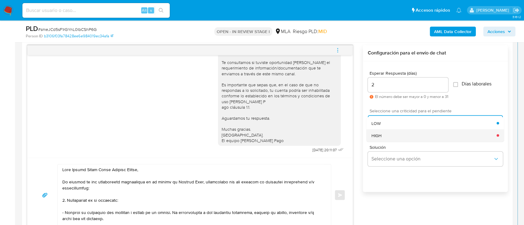
click at [388, 133] on div "HIGH" at bounding box center [433, 135] width 125 height 12
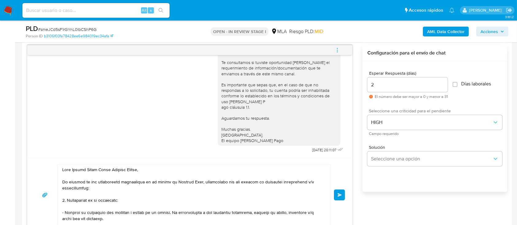
click at [335, 195] on button "Enviar" at bounding box center [339, 195] width 11 height 11
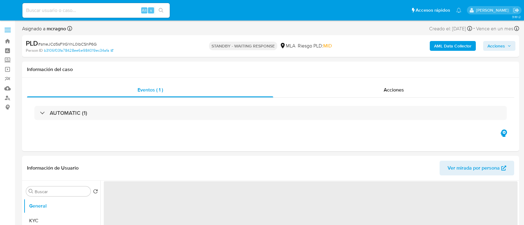
select select "10"
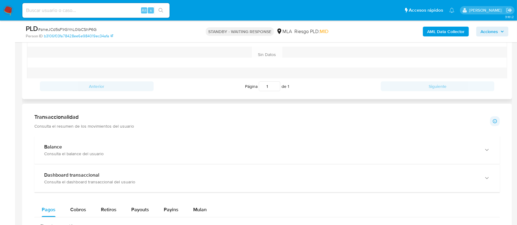
scroll to position [245, 0]
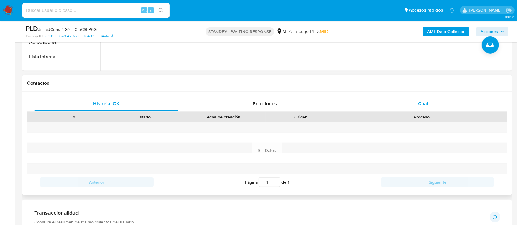
click at [433, 102] on div "Chat" at bounding box center [424, 104] width 144 height 15
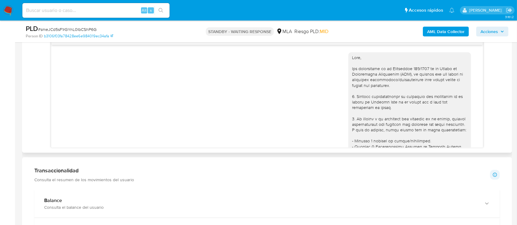
scroll to position [676, 0]
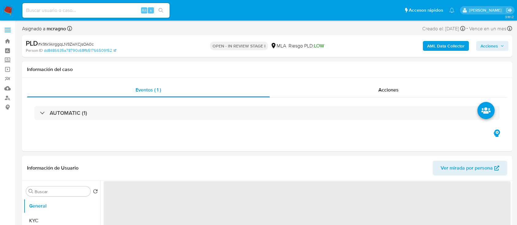
select select "10"
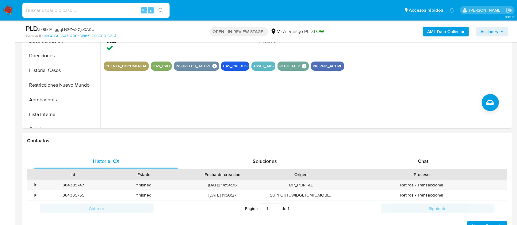
scroll to position [245, 0]
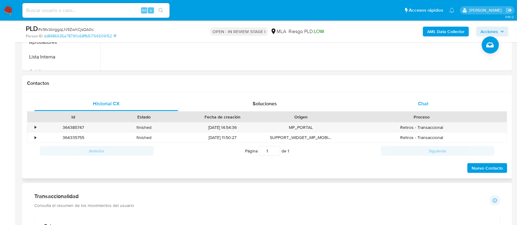
click at [435, 108] on div "Chat" at bounding box center [424, 104] width 144 height 15
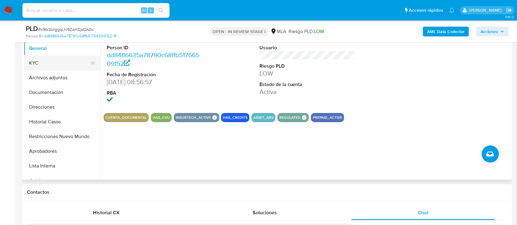
scroll to position [82, 0]
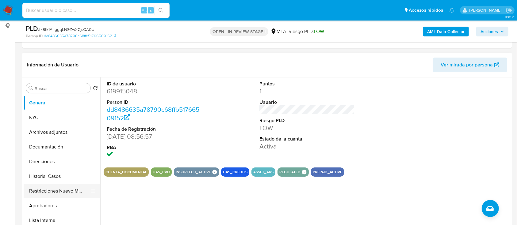
click at [57, 194] on button "Restricciones Nuevo Mundo" at bounding box center [60, 191] width 72 height 15
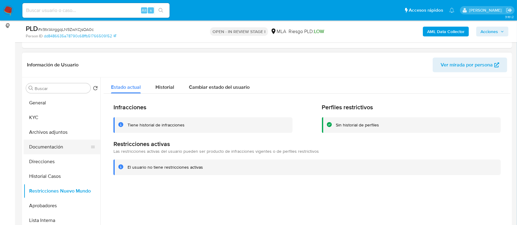
drag, startPoint x: 49, startPoint y: 177, endPoint x: 62, endPoint y: 143, distance: 36.3
click at [49, 177] on button "Historial Casos" at bounding box center [62, 176] width 77 height 15
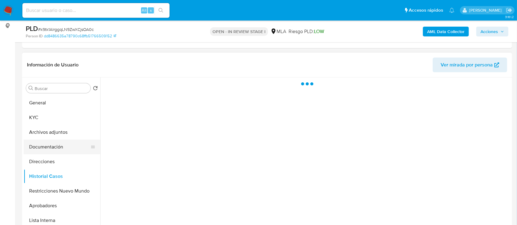
click at [63, 143] on button "Documentación" at bounding box center [60, 147] width 72 height 15
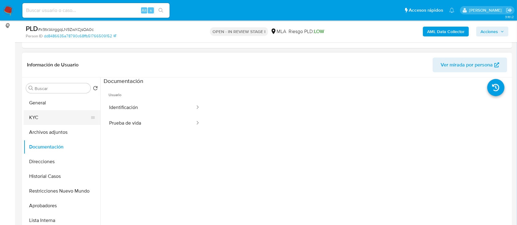
click at [68, 120] on button "KYC" at bounding box center [60, 117] width 72 height 15
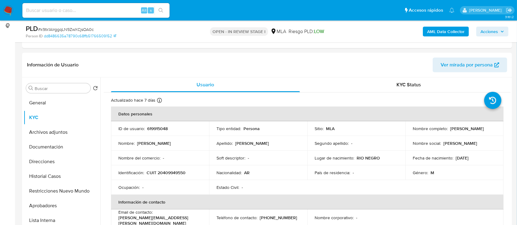
click at [445, 31] on b "AML Data Collector" at bounding box center [445, 32] width 37 height 10
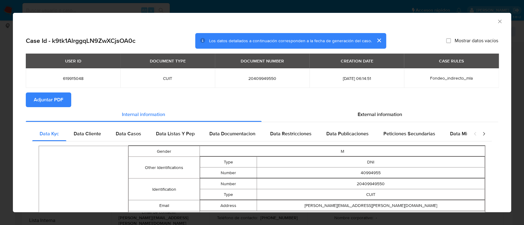
click at [44, 100] on span "Adjuntar PDF" at bounding box center [48, 99] width 29 height 13
click at [496, 20] on icon "Cerrar ventana" at bounding box center [499, 21] width 6 height 6
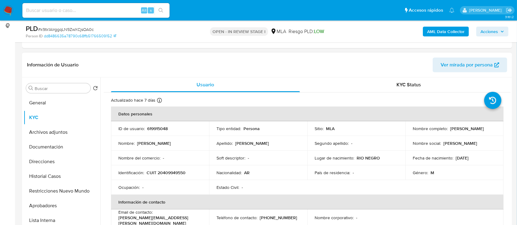
drag, startPoint x: 52, startPoint y: 133, endPoint x: 145, endPoint y: 166, distance: 98.8
click at [52, 134] on button "Archivos adjuntos" at bounding box center [62, 132] width 77 height 15
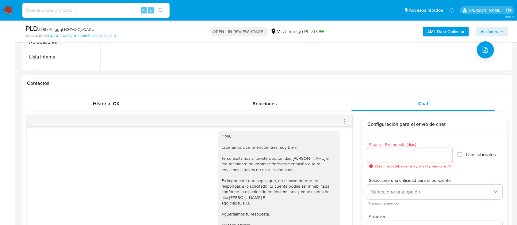
scroll to position [380, 0]
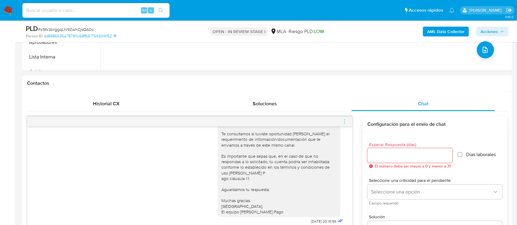
drag, startPoint x: 27, startPoint y: 171, endPoint x: 0, endPoint y: 160, distance: 29.1
click at [27, 171] on div "Historial CX Soluciones Chat Id Estado Fecha de creación Origen Proceso • 36438…" at bounding box center [267, 194] width 490 height 204
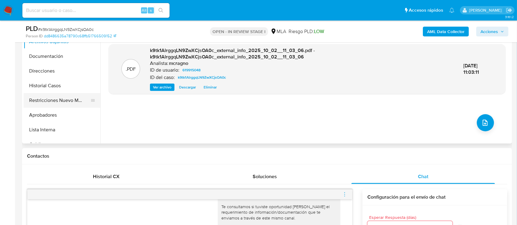
scroll to position [123, 0]
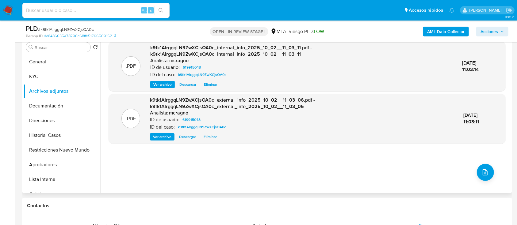
drag, startPoint x: 62, startPoint y: 118, endPoint x: 171, endPoint y: 166, distance: 119.5
click at [62, 118] on button "Direcciones" at bounding box center [62, 121] width 77 height 15
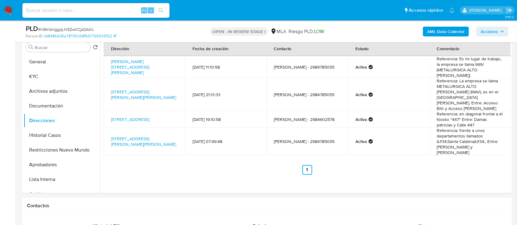
scroll to position [327, 0]
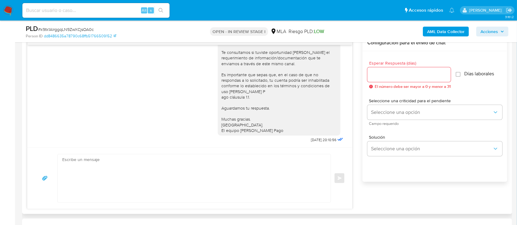
click at [170, 187] on textarea at bounding box center [192, 179] width 261 height 48
paste textarea "Hola XXX, Al analizar tu caso se encontraron algunas inconsistencias, por este …"
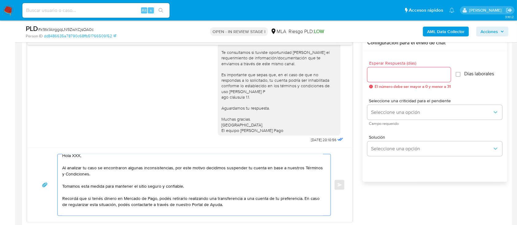
scroll to position [0, 0]
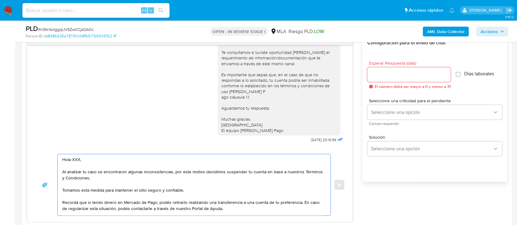
click at [112, 160] on textarea "Hola XXX, Al analizar tu caso se encontraron algunas inconsistencias, por este …" at bounding box center [192, 185] width 261 height 61
type textarea "Hola, Al analizar tu caso se encontraron algunas inconsistencias, por este moti…"
click at [385, 77] on input "Esperar Respuesta (días)" at bounding box center [409, 75] width 83 height 8
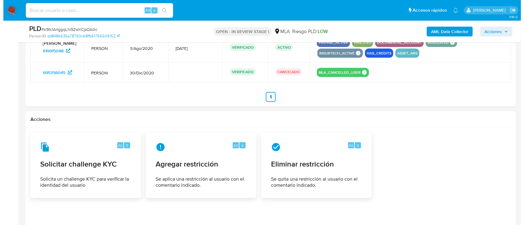
scroll to position [990, 0]
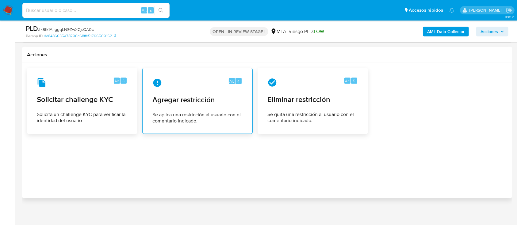
type input "0"
click at [200, 95] on span "Agregar restricción" at bounding box center [197, 99] width 90 height 9
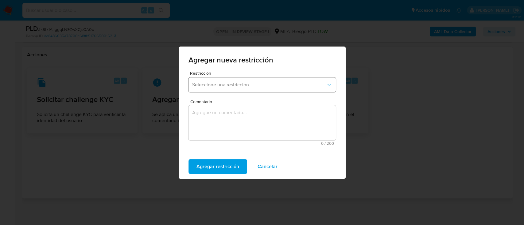
click at [258, 87] on span "Seleccione una restricción" at bounding box center [259, 85] width 134 height 6
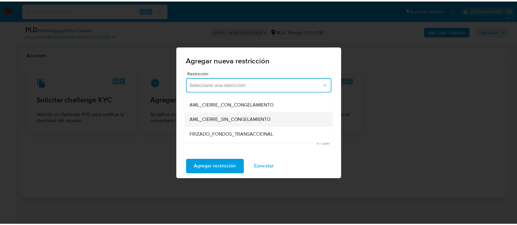
scroll to position [82, 0]
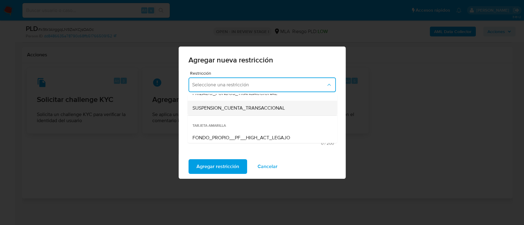
click at [253, 107] on span "SUSPENSION_CUENTA_TRANSACCIONAL" at bounding box center [238, 108] width 92 height 6
click at [253, 127] on textarea "Comentario" at bounding box center [261, 123] width 147 height 35
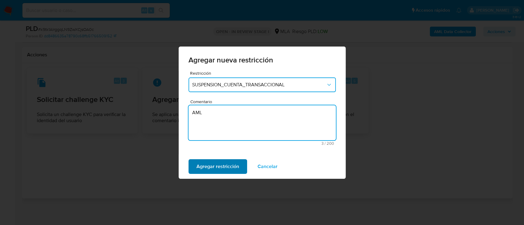
type textarea "AML"
click at [215, 164] on span "Agregar restricción" at bounding box center [217, 166] width 43 height 13
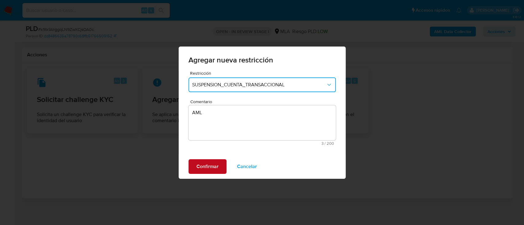
click at [202, 167] on span "Confirmar" at bounding box center [207, 166] width 22 height 13
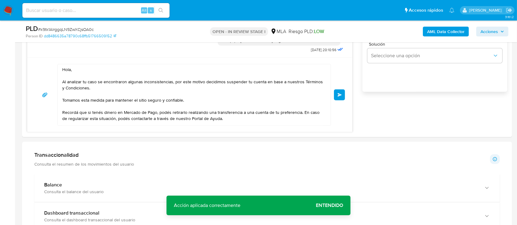
scroll to position [376, 0]
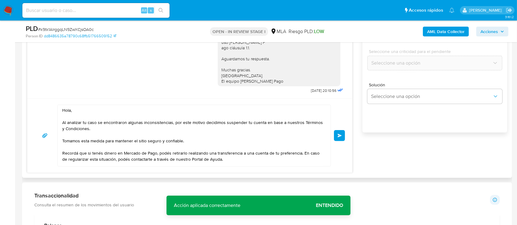
click at [340, 130] on button "Enviar" at bounding box center [339, 135] width 11 height 11
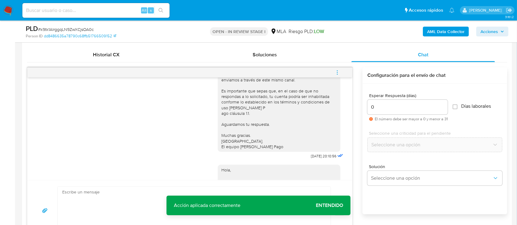
scroll to position [481, 0]
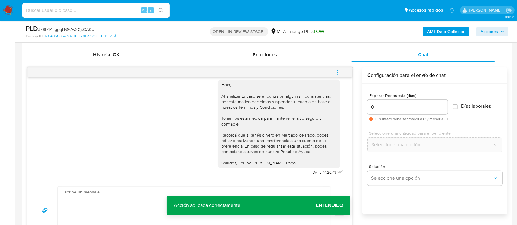
click at [336, 67] on span "menu-action" at bounding box center [338, 72] width 6 height 15
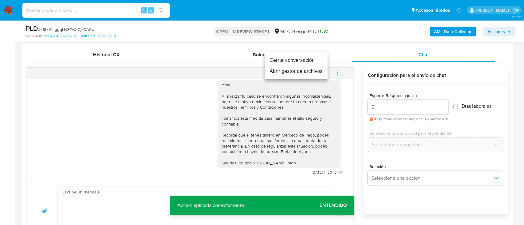
click at [279, 63] on li "Cerrar conversación" at bounding box center [295, 60] width 63 height 11
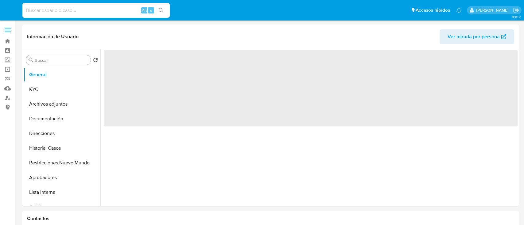
select select "10"
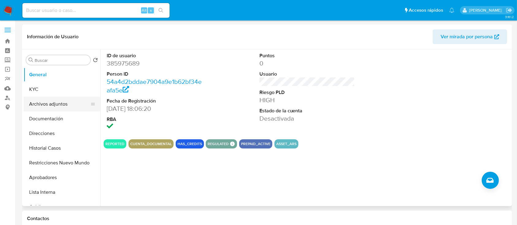
click at [63, 110] on button "Archivos adjuntos" at bounding box center [60, 104] width 72 height 15
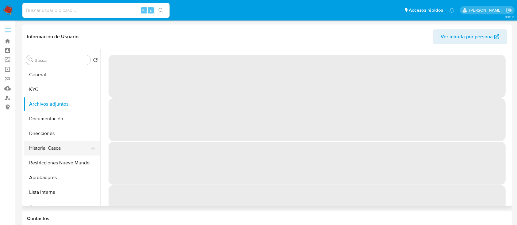
click at [50, 144] on button "Historial Casos" at bounding box center [60, 148] width 72 height 15
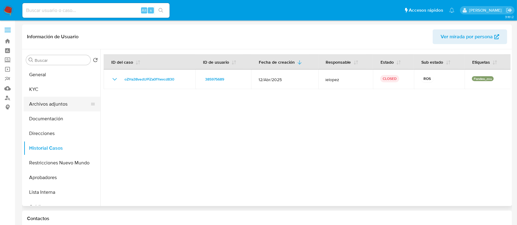
click at [44, 102] on button "Archivos adjuntos" at bounding box center [60, 104] width 72 height 15
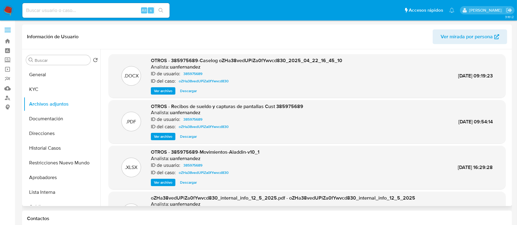
click at [159, 91] on span "Ver archivo" at bounding box center [163, 91] width 18 height 6
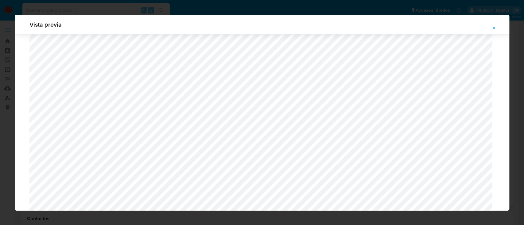
scroll to position [724, 0]
click at [493, 29] on icon "Attachment preview" at bounding box center [493, 28] width 5 height 5
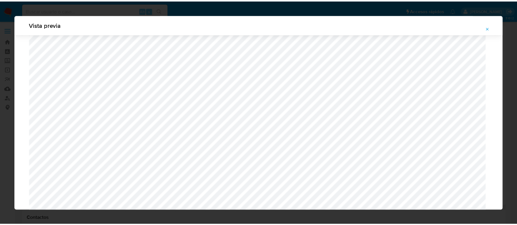
scroll to position [20, 0]
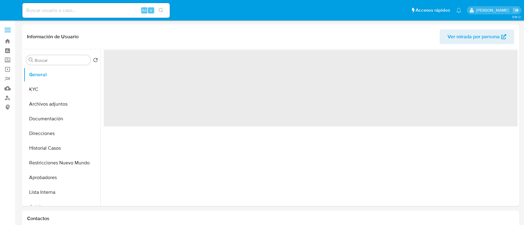
select select "10"
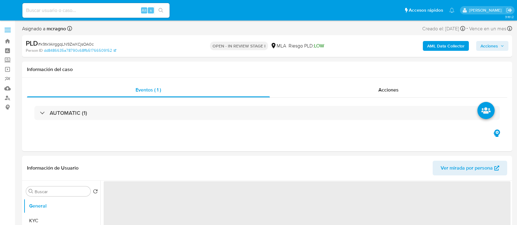
select select "10"
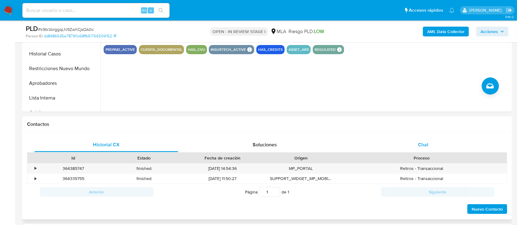
click at [437, 141] on div "Chat" at bounding box center [424, 145] width 144 height 15
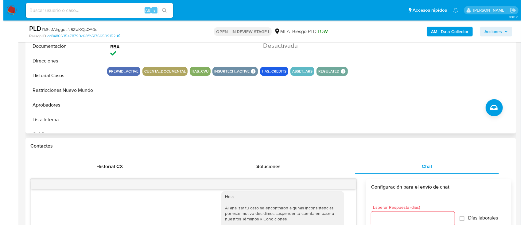
scroll to position [123, 0]
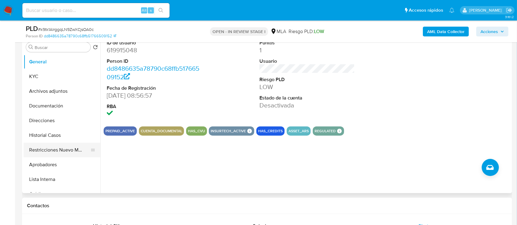
click at [58, 153] on button "Restricciones Nuevo Mundo" at bounding box center [60, 150] width 72 height 15
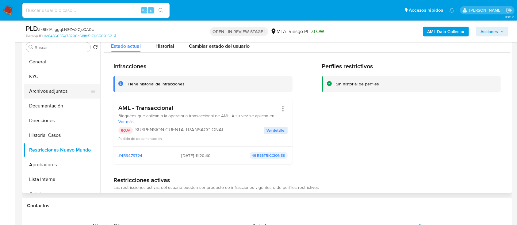
click at [61, 93] on button "Archivos adjuntos" at bounding box center [60, 91] width 72 height 15
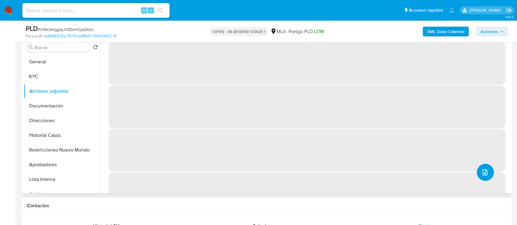
click at [482, 171] on icon "upload-file" at bounding box center [485, 172] width 7 height 7
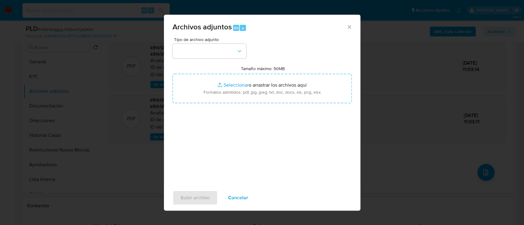
click at [223, 60] on div "Tipo de archivo adjunto Tamaño máximo: 50MB Seleccionar archivos Seleccionar o …" at bounding box center [261, 109] width 179 height 145
click at [224, 50] on button "button" at bounding box center [209, 51] width 74 height 15
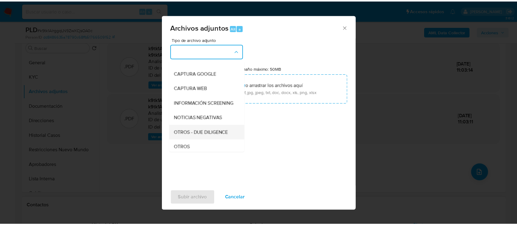
scroll to position [82, 0]
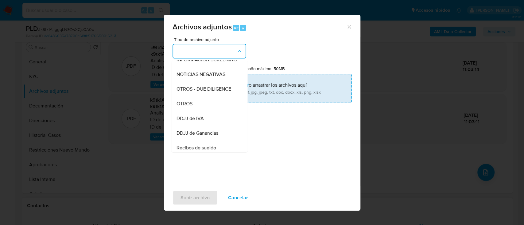
click at [189, 107] on span "OTROS" at bounding box center [184, 104] width 16 height 6
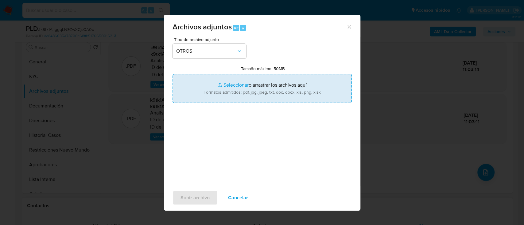
click at [218, 89] on input "Tamaño máximo: 50MB Seleccionar archivos" at bounding box center [261, 88] width 179 height 29
type input "C:\fakepath\619915048 - Movimientos.xlsx"
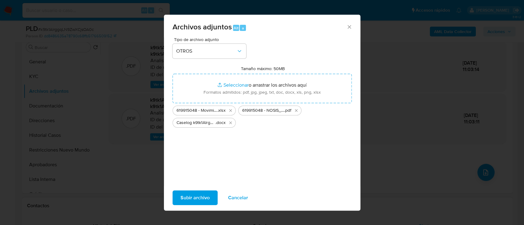
click at [204, 194] on span "Subir archivo" at bounding box center [194, 197] width 29 height 13
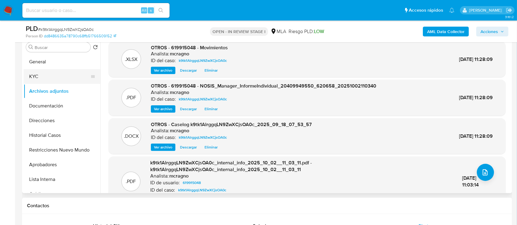
click at [56, 71] on button "KYC" at bounding box center [60, 76] width 72 height 15
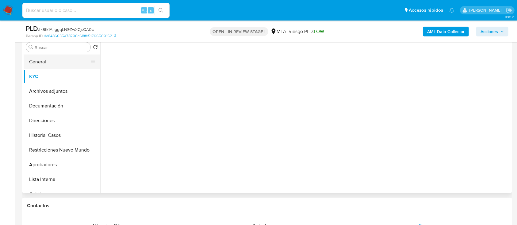
click at [54, 59] on button "General" at bounding box center [60, 62] width 72 height 15
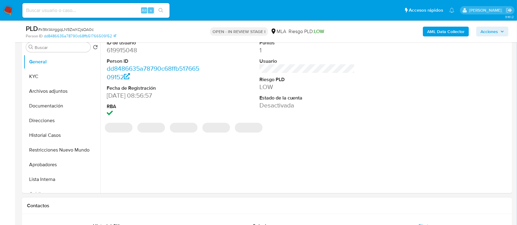
click at [488, 34] on span "Acciones" at bounding box center [489, 32] width 17 height 10
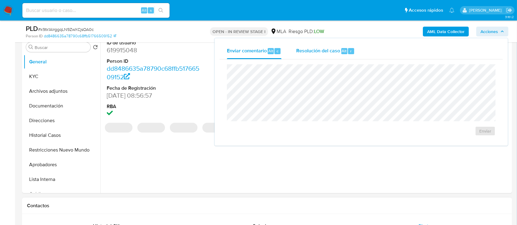
click at [326, 51] on span "Resolución del caso" at bounding box center [318, 50] width 44 height 7
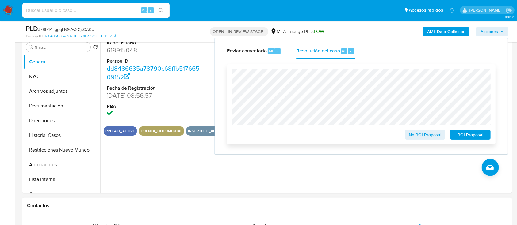
click at [490, 133] on button "ROI Proposal" at bounding box center [470, 135] width 40 height 10
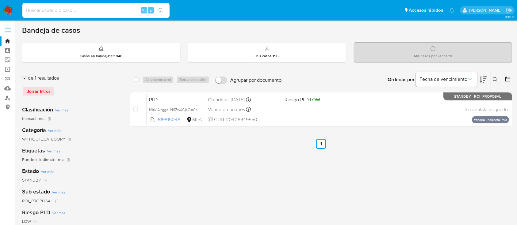
scroll to position [41, 0]
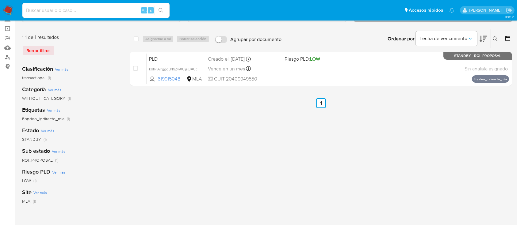
drag, startPoint x: 496, startPoint y: 38, endPoint x: 494, endPoint y: 46, distance: 8.0
click at [496, 38] on icon at bounding box center [495, 39] width 5 height 5
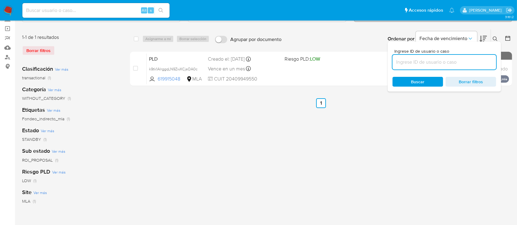
click at [480, 65] on input at bounding box center [445, 62] width 104 height 8
type input "331252691"
click at [493, 37] on icon at bounding box center [495, 39] width 5 height 5
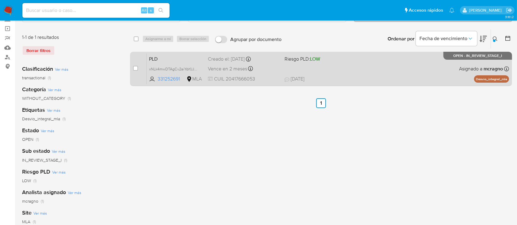
click at [412, 55] on div "PLD xNLk4mwDTAgCv2aiYdrfJJ4o 331252691 MLA Riesgo PLD: LOW Creado el: [DATE] Cr…" at bounding box center [328, 68] width 363 height 31
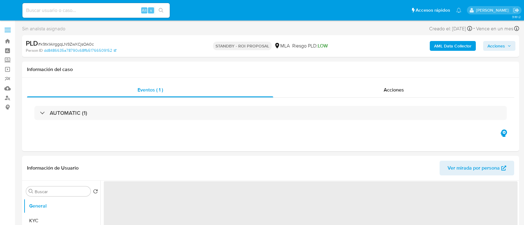
select select "10"
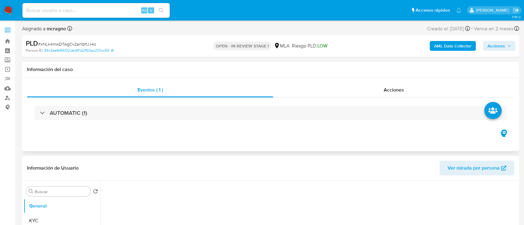
select select "10"
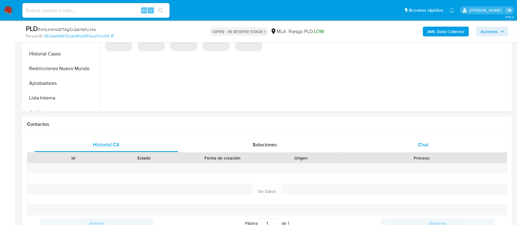
click at [437, 143] on div "Chat" at bounding box center [424, 145] width 144 height 15
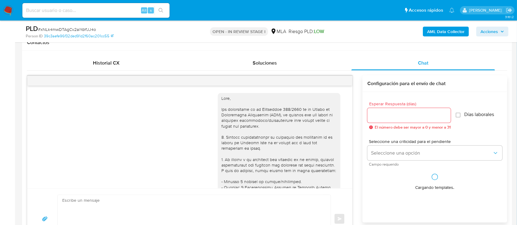
scroll to position [515, 0]
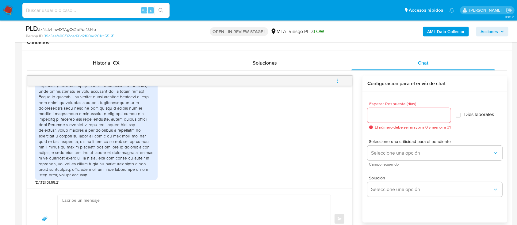
click at [453, 35] on b "AML Data Collector" at bounding box center [445, 32] width 37 height 10
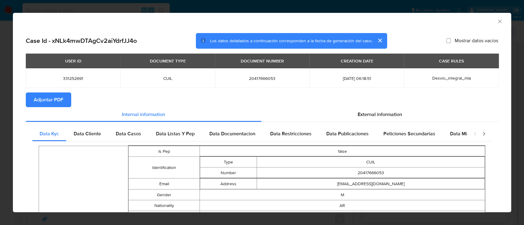
click at [52, 99] on span "Adjuntar PDF" at bounding box center [48, 99] width 29 height 13
click at [495, 17] on div "AML Data Collector" at bounding box center [262, 20] width 498 height 15
click at [498, 21] on icon "Cerrar ventana" at bounding box center [499, 21] width 3 height 3
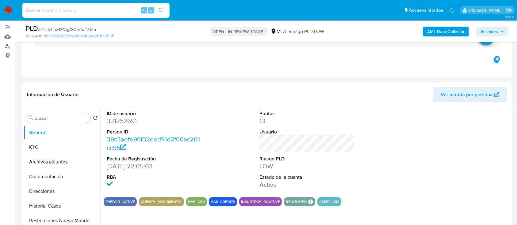
scroll to position [50, 0]
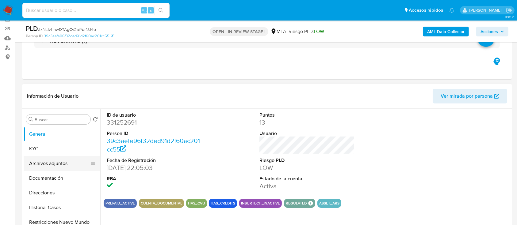
click at [67, 163] on button "Archivos adjuntos" at bounding box center [60, 163] width 72 height 15
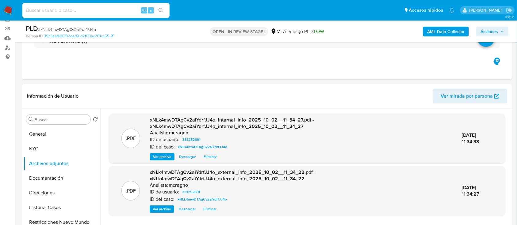
scroll to position [88, 0]
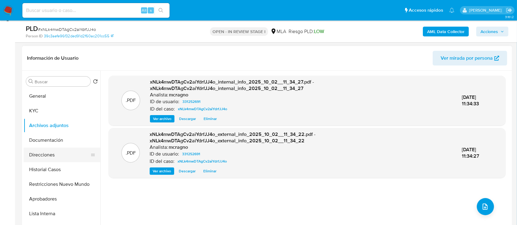
drag, startPoint x: 66, startPoint y: 159, endPoint x: 77, endPoint y: 158, distance: 11.8
click at [66, 159] on button "Direcciones" at bounding box center [60, 155] width 72 height 15
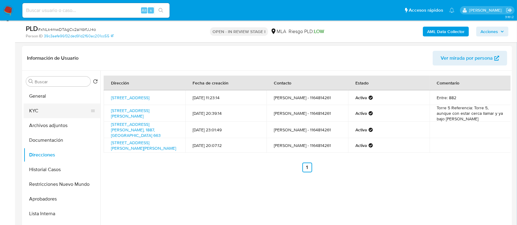
click at [54, 108] on button "KYC" at bounding box center [60, 111] width 72 height 15
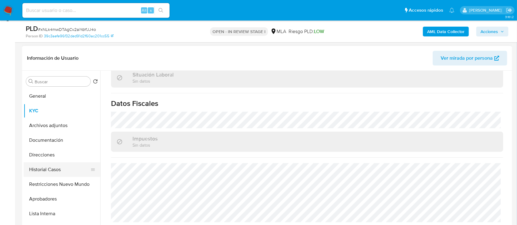
scroll to position [317, 0]
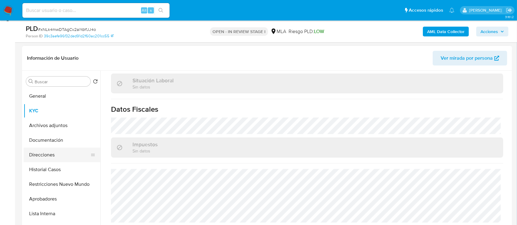
click at [62, 139] on button "Documentación" at bounding box center [62, 140] width 77 height 15
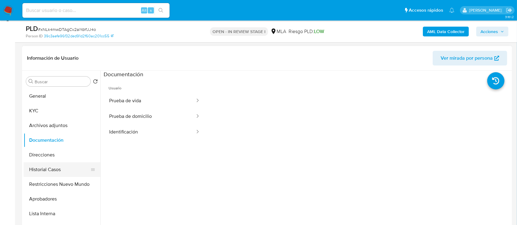
click at [66, 163] on button "Historial Casos" at bounding box center [60, 170] width 72 height 15
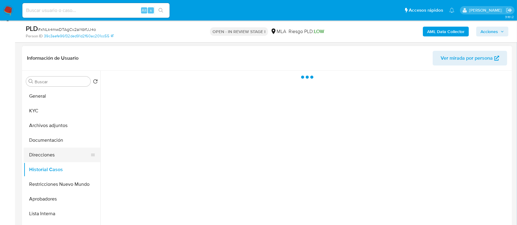
click at [63, 156] on button "Direcciones" at bounding box center [60, 155] width 72 height 15
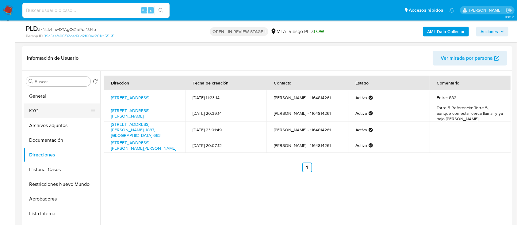
click at [54, 111] on button "KYC" at bounding box center [60, 111] width 72 height 15
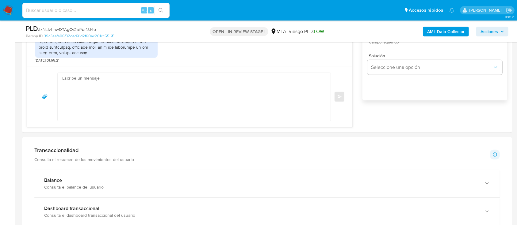
scroll to position [334, 0]
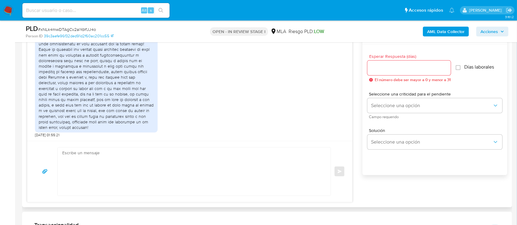
click at [199, 162] on textarea at bounding box center [192, 172] width 261 height 48
paste textarea "Hola Nicolas Ezequiel Langone, Muchas gracias por la información aportada, no o…"
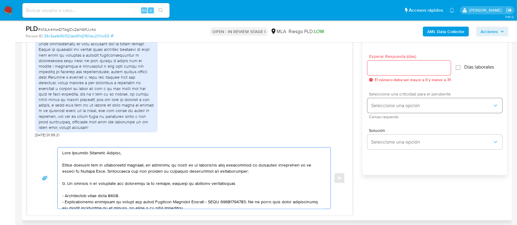
scroll to position [167, 0]
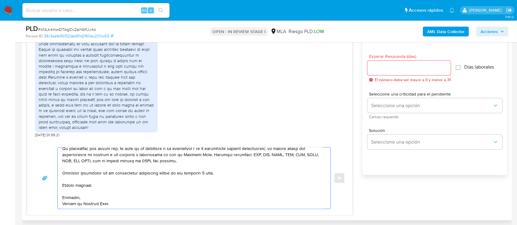
type textarea "Hola Nicolas Ezequiel Langone, Muchas gracias por la información aportada, no o…"
click at [381, 71] on input "Esperar Respuesta (días)" at bounding box center [409, 68] width 83 height 8
type input "2"
click at [387, 97] on div "Seleccione una criticidad para el pendiente Seleccione una opción Campo requeri…" at bounding box center [435, 105] width 135 height 27
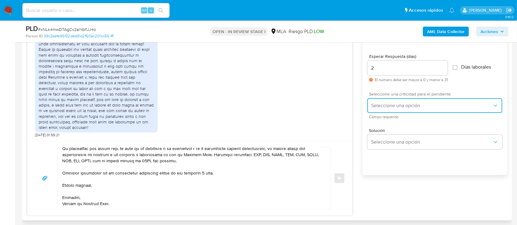
click at [389, 110] on button "Seleccione una opción" at bounding box center [435, 105] width 135 height 15
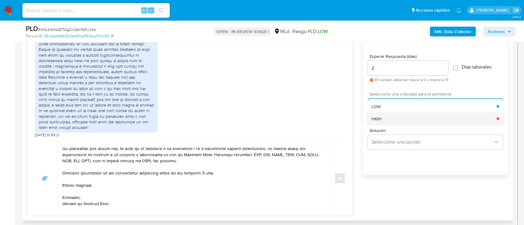
click at [387, 120] on div "HIGH" at bounding box center [433, 119] width 125 height 12
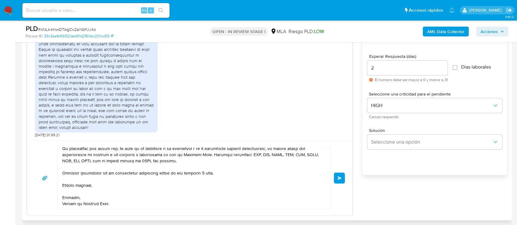
click at [338, 178] on span "Enviar" at bounding box center [340, 179] width 4 height 4
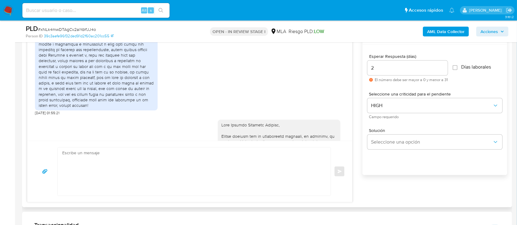
scroll to position [823, 0]
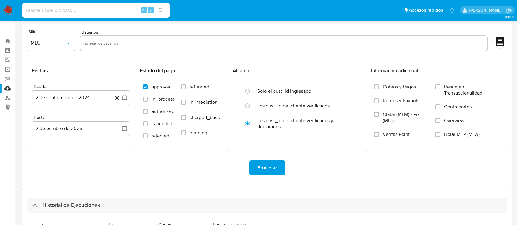
select select "10"
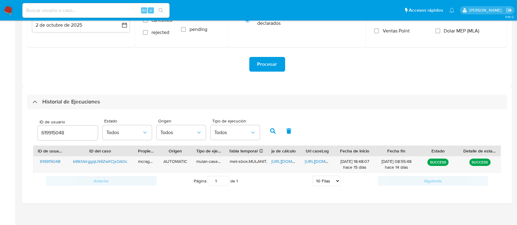
click at [237, 184] on span "Página 1 de 1" at bounding box center [216, 181] width 44 height 10
click at [57, 135] on input "619915048" at bounding box center [68, 133] width 60 height 8
paste input "21087969"
click at [272, 128] on button "button" at bounding box center [273, 131] width 16 height 15
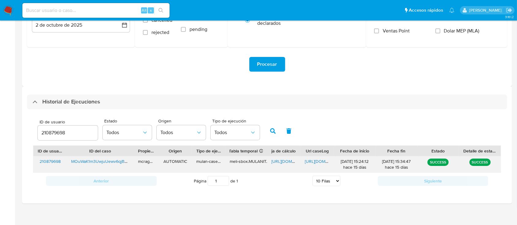
click at [285, 161] on span "[URL][DOMAIN_NAME]" at bounding box center [293, 162] width 42 height 6
click at [304, 158] on div "[URL][DOMAIN_NAME]" at bounding box center [317, 165] width 33 height 16
click at [307, 162] on span "[URL][DOMAIN_NAME]" at bounding box center [326, 162] width 42 height 6
click at [56, 132] on input "210879698" at bounding box center [68, 133] width 60 height 8
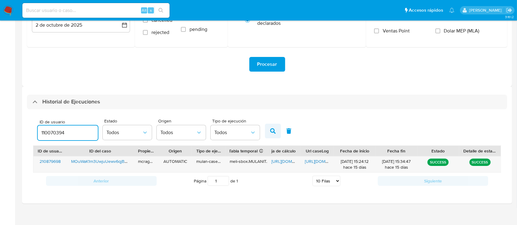
drag, startPoint x: 274, startPoint y: 130, endPoint x: 275, endPoint y: 150, distance: 20.3
click at [274, 130] on icon "button" at bounding box center [273, 132] width 6 height 6
drag, startPoint x: 279, startPoint y: 161, endPoint x: 275, endPoint y: 159, distance: 5.0
click at [279, 161] on span "https://docs.google.com/spreadsheets/d/134ifsO55lgH_dxGS-wzQNo2c0xuLxIVFZpkhtSX…" at bounding box center [293, 162] width 42 height 6
click at [312, 162] on span "https://docs.google.com/document/d/1L-M5F0Cek036VWolPVUO_XV9lrtXTx6Bez4t0jkUTzY…" at bounding box center [326, 162] width 42 height 6
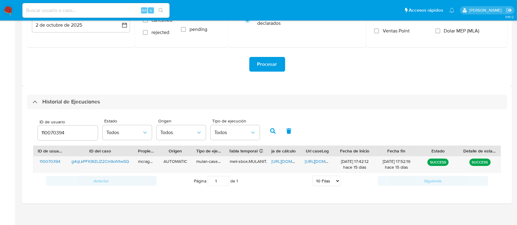
click at [49, 126] on div "110070394" at bounding box center [68, 133] width 60 height 15
click at [48, 131] on input "110070394" at bounding box center [68, 133] width 60 height 8
paste input "60878257"
type input "1160878257"
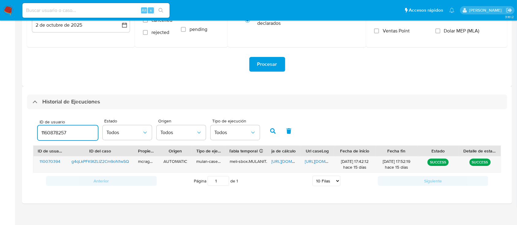
click at [269, 128] on button "button" at bounding box center [273, 131] width 16 height 15
click at [278, 162] on span "https://docs.google.com/spreadsheets/d/1q9DQUnI7lp_4l4YvzkMQy4ggp9OiZIX3wxPwTxy…" at bounding box center [293, 162] width 42 height 6
click at [318, 162] on span "https://docs.google.com/document/d/1qfUmXAaOd5-ijq55N2dAWW6GZ42J663T8i_KkkG4Few…" at bounding box center [326, 162] width 42 height 6
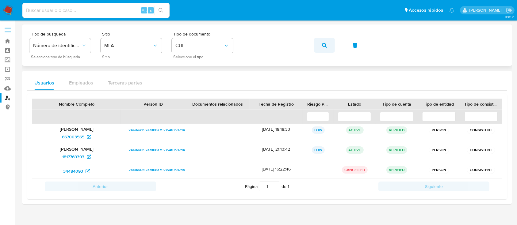
click at [320, 46] on button "button" at bounding box center [324, 45] width 21 height 15
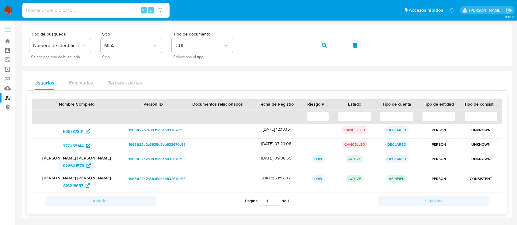
click at [69, 168] on span "1126601576" at bounding box center [73, 166] width 22 height 10
click at [320, 46] on button "button" at bounding box center [324, 45] width 21 height 15
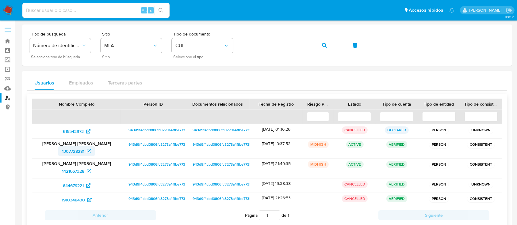
click at [73, 154] on span "1307728281" at bounding box center [73, 152] width 22 height 10
click at [336, 43] on div "Tipo de busqueda Número de identificación Seleccione tipo de búsqueda Sitio MLA…" at bounding box center [267, 45] width 476 height 27
click at [322, 44] on icon "button" at bounding box center [324, 45] width 5 height 5
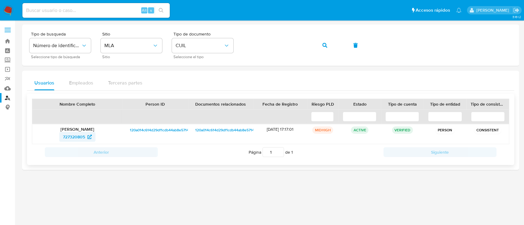
click at [86, 137] on span "727320805" at bounding box center [77, 137] width 29 height 10
drag, startPoint x: 329, startPoint y: 44, endPoint x: 324, endPoint y: 47, distance: 6.4
click at [330, 44] on button "button" at bounding box center [324, 45] width 21 height 15
click at [258, 55] on div "Tipo de busqueda Número de identificación Seleccione tipo de búsqueda Sitio MLA…" at bounding box center [270, 45] width 482 height 27
click at [333, 48] on button "button" at bounding box center [324, 45] width 21 height 15
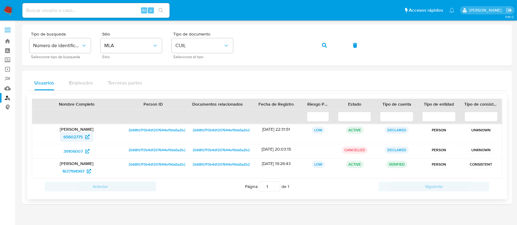
click at [81, 137] on span "65602775" at bounding box center [73, 137] width 19 height 10
click at [331, 45] on button "button" at bounding box center [324, 45] width 21 height 15
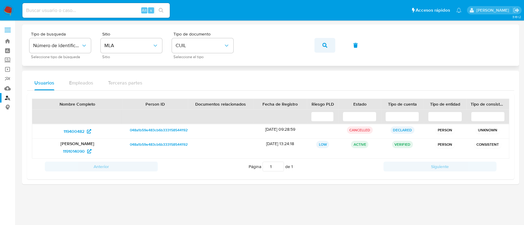
click at [323, 48] on span "button" at bounding box center [324, 45] width 5 height 13
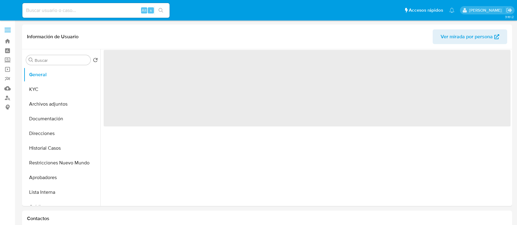
select select "10"
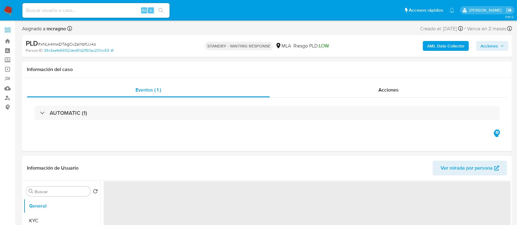
select select "10"
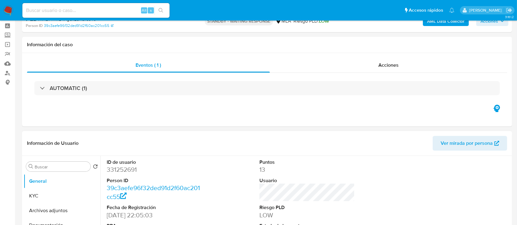
scroll to position [82, 0]
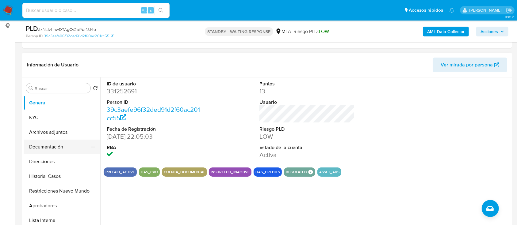
click at [35, 121] on button "KYC" at bounding box center [62, 117] width 77 height 15
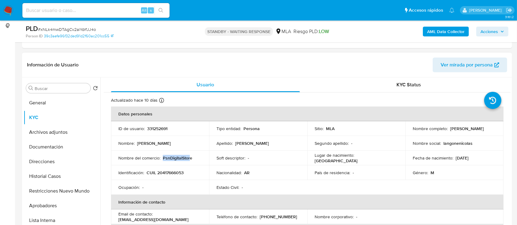
drag, startPoint x: 163, startPoint y: 159, endPoint x: 190, endPoint y: 158, distance: 27.3
click at [190, 158] on p "PsnDigitalStore" at bounding box center [177, 159] width 29 height 6
click at [157, 160] on p "Nombre del comercio :" at bounding box center [139, 159] width 42 height 6
drag, startPoint x: 162, startPoint y: 159, endPoint x: 194, endPoint y: 159, distance: 31.3
click at [194, 159] on div "Nombre del comercio : PsnDigitalStore" at bounding box center [159, 159] width 83 height 6
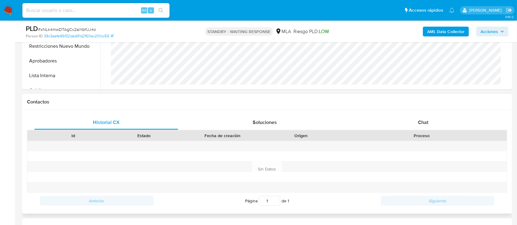
scroll to position [245, 0]
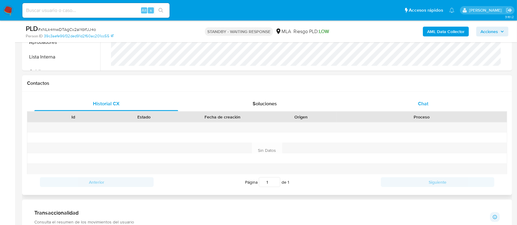
click at [428, 99] on div "Chat" at bounding box center [424, 104] width 144 height 15
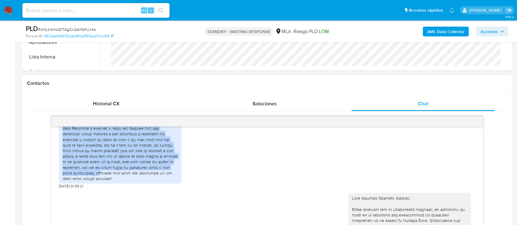
scroll to position [537, 0]
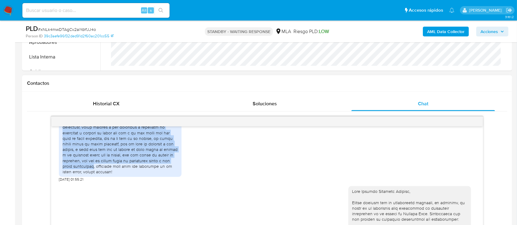
drag, startPoint x: 74, startPoint y: 158, endPoint x: 117, endPoint y: 188, distance: 52.2
click at [117, 175] on div at bounding box center [120, 116] width 115 height 117
copy div "me quede sin trabajo en junio, así que los recibos no cuentan significado La cu…"
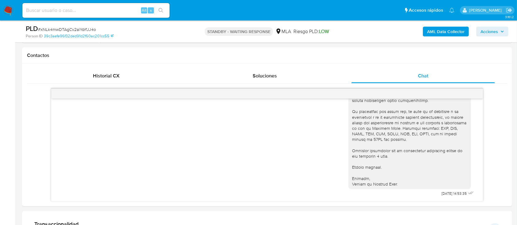
scroll to position [286, 0]
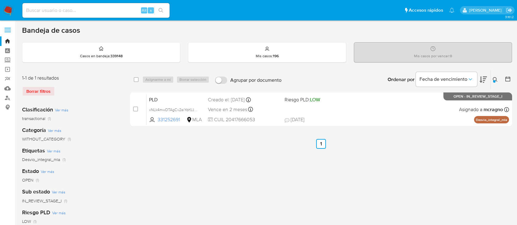
scroll to position [41, 0]
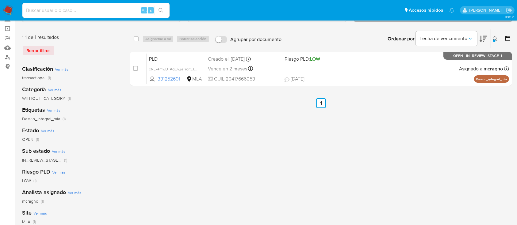
click at [497, 37] on icon at bounding box center [495, 39] width 5 height 5
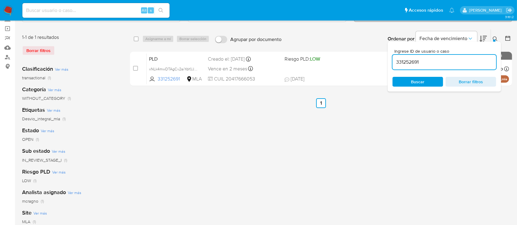
click at [457, 66] on div "331252691" at bounding box center [445, 62] width 104 height 15
click at [457, 60] on input "331252691" at bounding box center [445, 62] width 104 height 8
paste input "210879698"
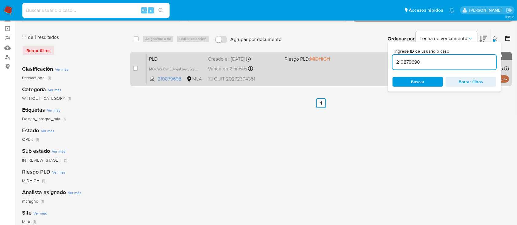
drag, startPoint x: 496, startPoint y: 36, endPoint x: 392, endPoint y: 66, distance: 108.8
click at [496, 37] on icon at bounding box center [495, 39] width 5 height 5
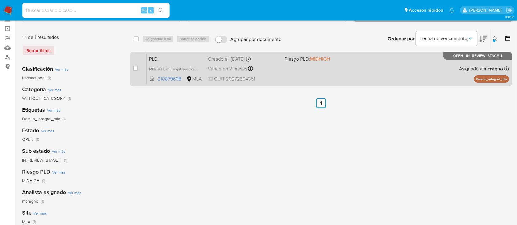
click at [382, 71] on div "PLD MOuWaK1m3UwjuUewv6qjBmFi 210879698 MLA Riesgo PLD: MIDHIGH Creado el: 12/09…" at bounding box center [328, 68] width 363 height 31
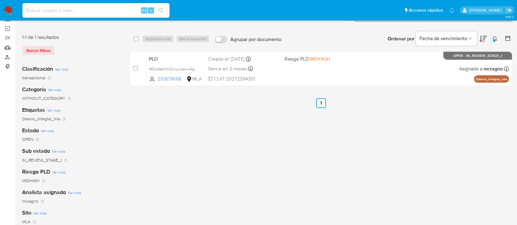
click at [495, 41] on button at bounding box center [496, 38] width 10 height 7
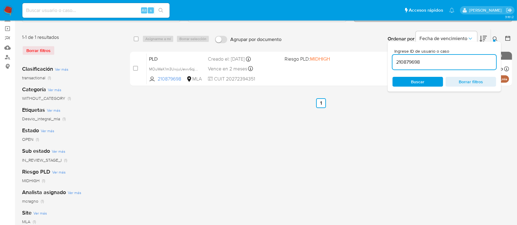
click at [464, 60] on input "210879698" at bounding box center [445, 62] width 104 height 8
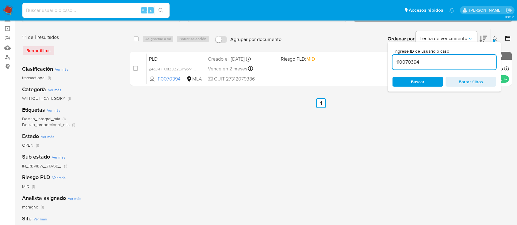
click at [495, 40] on div at bounding box center [494, 41] width 2 height 2
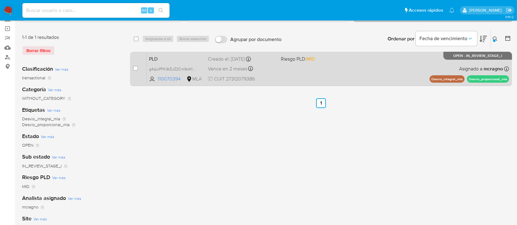
click at [349, 75] on div "PLD g4qLkPFK9tZLIZ2Cm9oN1wSQ 110070394 MLA Riesgo PLD: MID Creado el: 12/09/202…" at bounding box center [328, 68] width 363 height 31
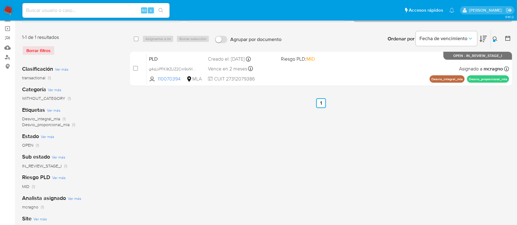
click at [495, 37] on icon at bounding box center [495, 39] width 5 height 5
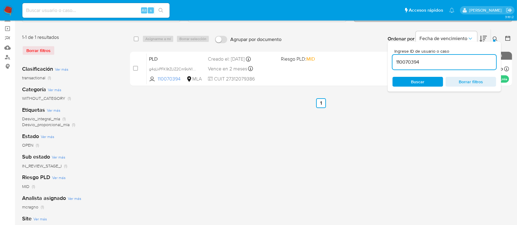
click at [460, 63] on input "110070394" at bounding box center [445, 62] width 104 height 8
type input "1160878257"
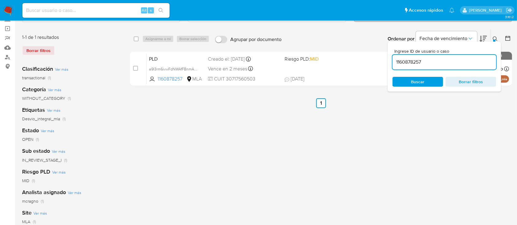
click at [496, 37] on icon at bounding box center [495, 39] width 5 height 5
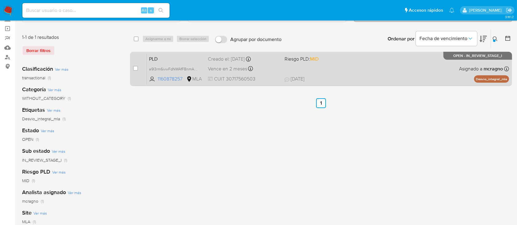
click at [406, 68] on div "PLD a9I3rm6ivwFdNWAfFBnmA1mc 1160878257 MLA Riesgo PLD: MID Creado el: 12/09/20…" at bounding box center [328, 68] width 363 height 31
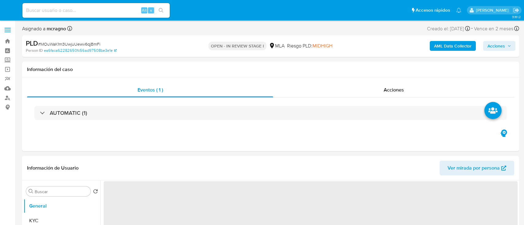
select select "10"
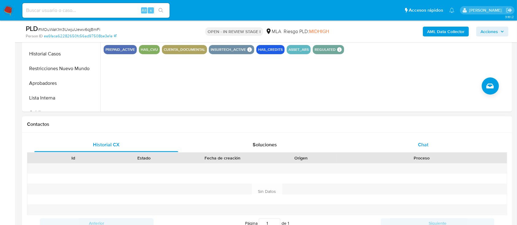
click at [429, 144] on div "Chat" at bounding box center [424, 145] width 144 height 15
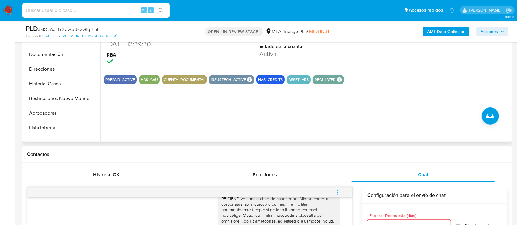
scroll to position [123, 0]
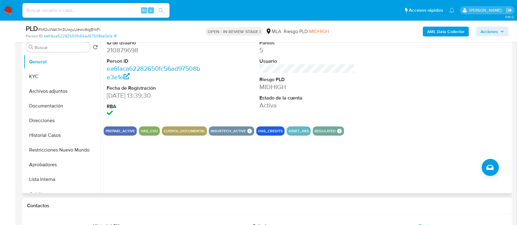
drag, startPoint x: 66, startPoint y: 106, endPoint x: 425, endPoint y: 59, distance: 362.0
click at [68, 106] on button "Documentación" at bounding box center [62, 106] width 77 height 15
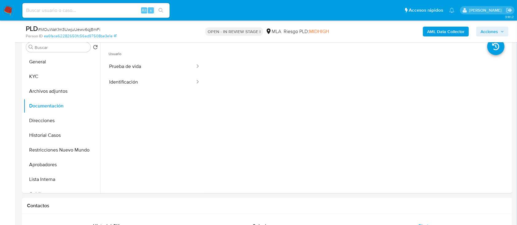
click at [437, 30] on b "AML Data Collector" at bounding box center [445, 32] width 37 height 10
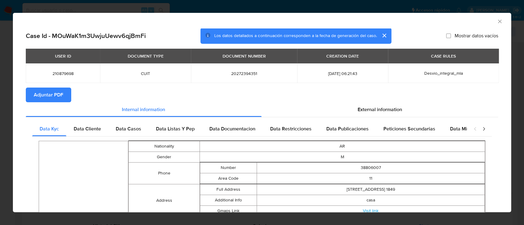
click at [54, 98] on span "Adjuntar PDF" at bounding box center [48, 94] width 29 height 13
click at [497, 18] on div "AML Data Collector" at bounding box center [262, 20] width 498 height 15
drag, startPoint x: 494, startPoint y: 20, endPoint x: 363, endPoint y: 5, distance: 131.8
click at [498, 20] on icon "Cerrar ventana" at bounding box center [499, 21] width 3 height 3
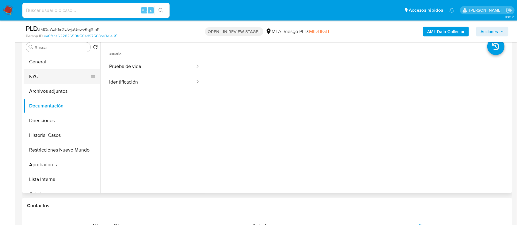
click at [67, 78] on button "KYC" at bounding box center [60, 76] width 72 height 15
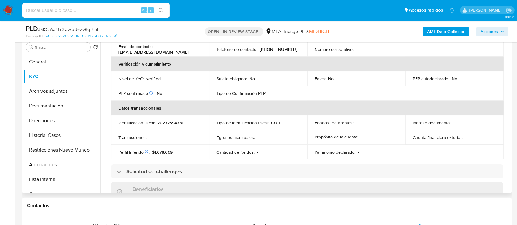
scroll to position [204, 0]
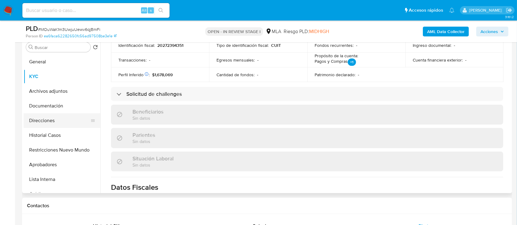
click at [58, 115] on button "Direcciones" at bounding box center [60, 121] width 72 height 15
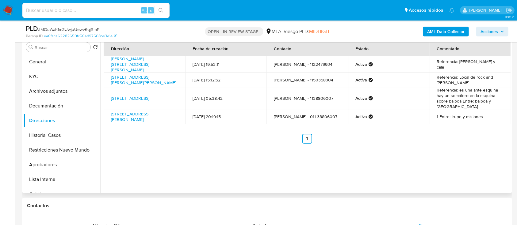
drag, startPoint x: 60, startPoint y: 168, endPoint x: 100, endPoint y: 134, distance: 52.9
click at [60, 168] on button "Aprobadores" at bounding box center [62, 165] width 77 height 15
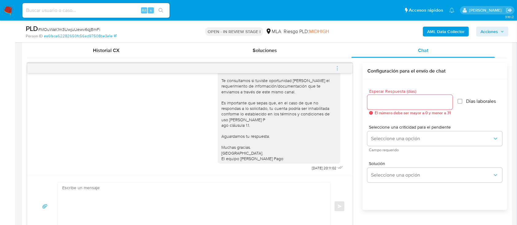
scroll to position [327, 0]
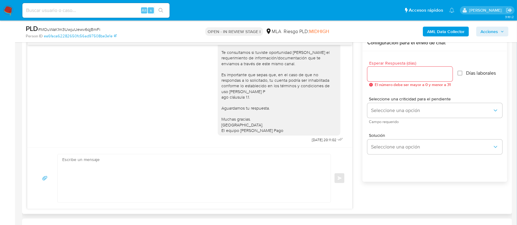
click at [218, 179] on textarea at bounding box center [192, 179] width 261 height 48
paste textarea "Hola Juan Sebastian Jaimes, En función de las operaciones registradas en tu cue…"
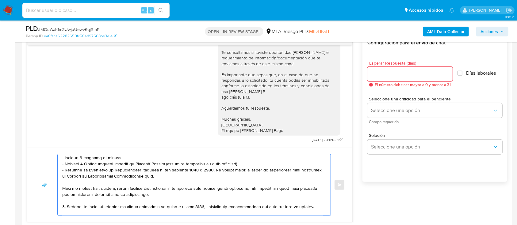
scroll to position [123, 0]
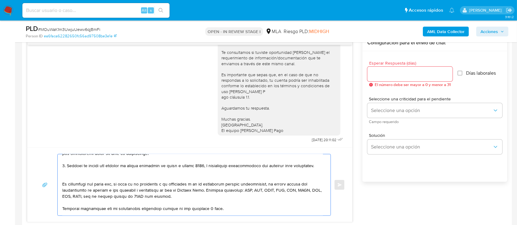
type textarea "Hola Juan Sebastian Jaimes, En función de las operaciones registradas en tu cue…"
click at [407, 75] on input "Esperar Respuesta (días)" at bounding box center [410, 74] width 85 height 8
type input "3"
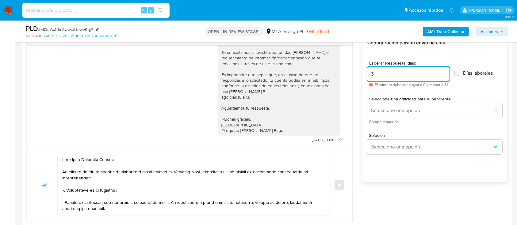
scroll to position [41, 0]
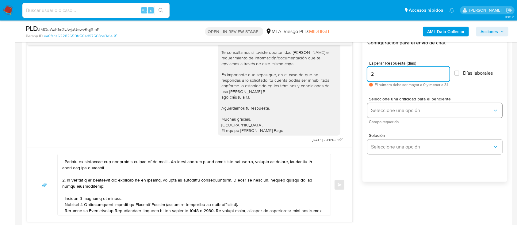
type input "2"
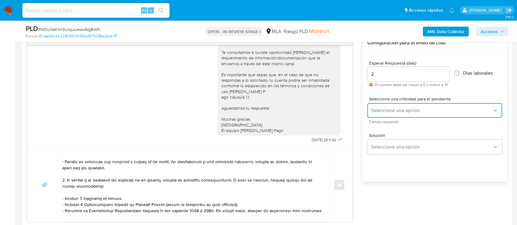
click at [393, 109] on span "Seleccione una opción" at bounding box center [431, 111] width 121 height 6
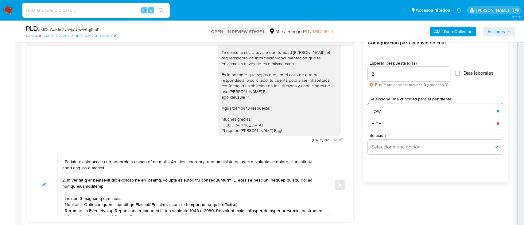
click at [393, 125] on div "HIGH" at bounding box center [431, 124] width 121 height 12
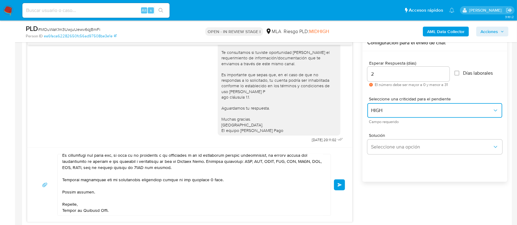
scroll to position [162, 0]
click at [342, 187] on button "Enviar" at bounding box center [339, 185] width 11 height 11
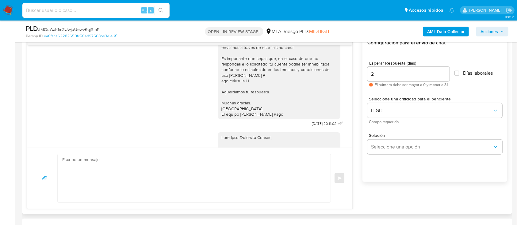
scroll to position [660, 0]
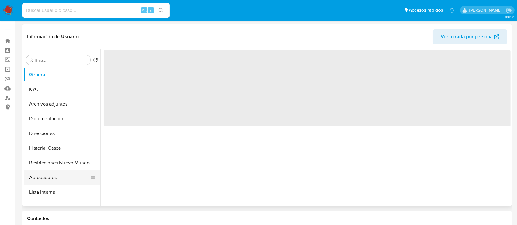
click at [55, 173] on button "Aprobadores" at bounding box center [60, 178] width 72 height 15
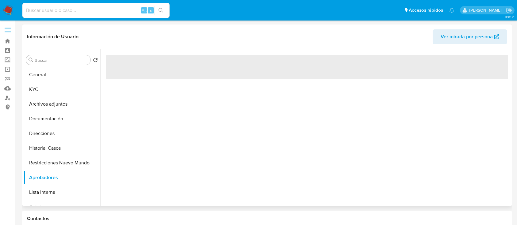
select select "10"
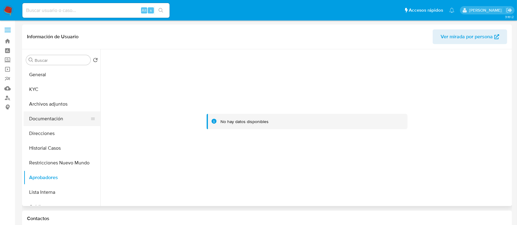
click at [62, 122] on button "Documentación" at bounding box center [60, 119] width 72 height 15
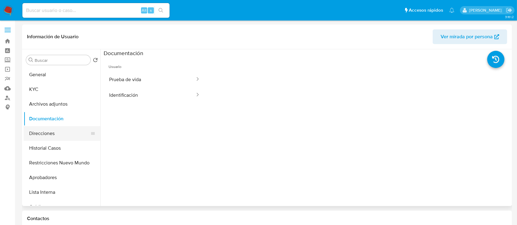
click at [72, 135] on button "Direcciones" at bounding box center [60, 133] width 72 height 15
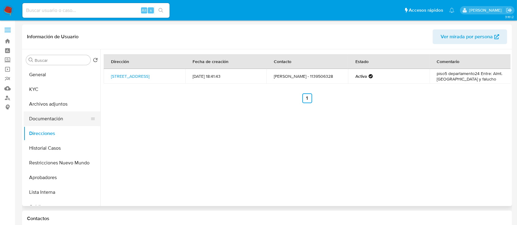
click at [44, 119] on button "Documentación" at bounding box center [60, 119] width 72 height 15
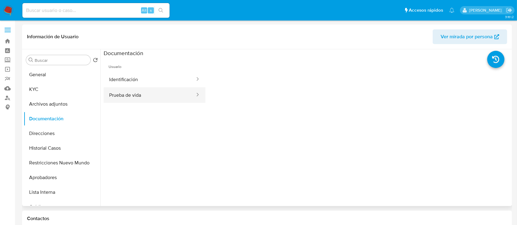
drag, startPoint x: 147, startPoint y: 79, endPoint x: 194, endPoint y: 97, distance: 50.0
click at [147, 79] on button "Identificación" at bounding box center [150, 80] width 92 height 16
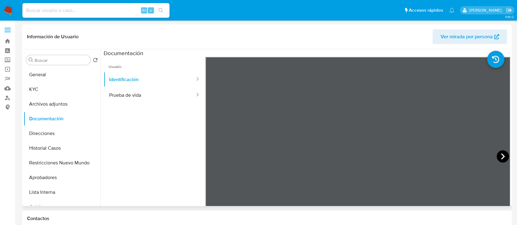
click at [497, 157] on icon at bounding box center [503, 157] width 12 height 12
click at [46, 87] on button "KYC" at bounding box center [60, 89] width 72 height 15
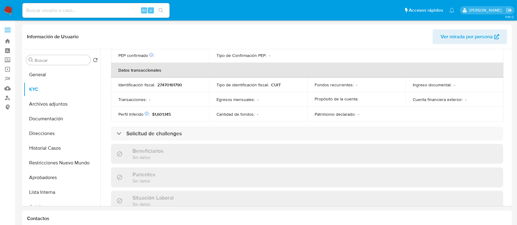
scroll to position [317, 0]
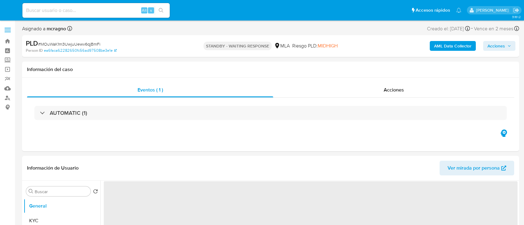
select select "10"
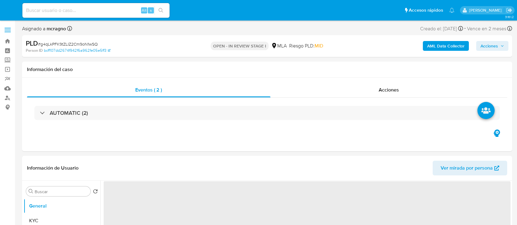
select select "10"
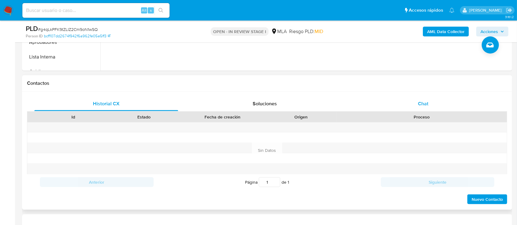
click at [438, 99] on div "Chat" at bounding box center [424, 104] width 144 height 15
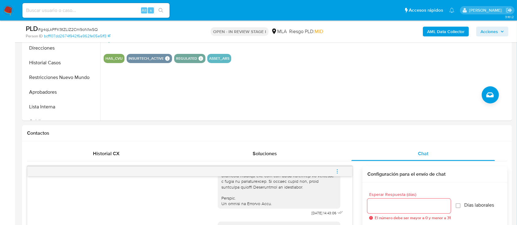
scroll to position [123, 0]
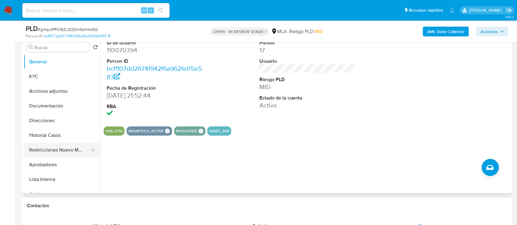
click at [65, 154] on button "Restricciones Nuevo Mundo" at bounding box center [60, 150] width 72 height 15
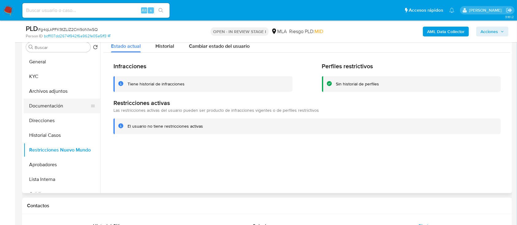
click at [69, 107] on button "Documentación" at bounding box center [60, 106] width 72 height 15
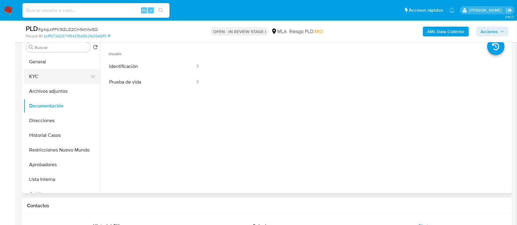
click at [45, 72] on button "KYC" at bounding box center [60, 76] width 72 height 15
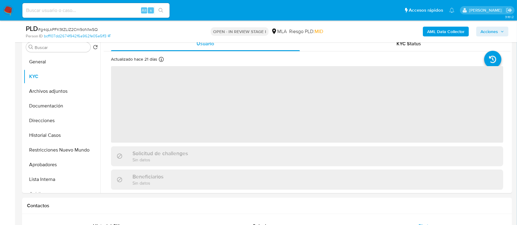
click at [447, 32] on b "AML Data Collector" at bounding box center [445, 32] width 37 height 10
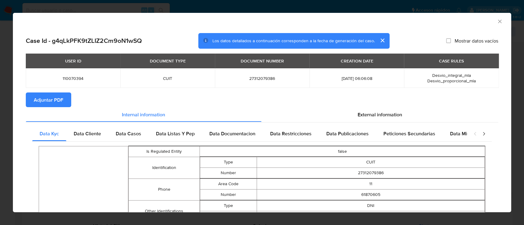
click at [50, 104] on span "Adjuntar PDF" at bounding box center [48, 99] width 29 height 13
click at [498, 21] on icon "Cerrar ventana" at bounding box center [499, 21] width 3 height 3
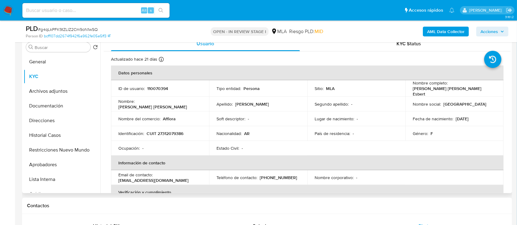
drag, startPoint x: 60, startPoint y: 120, endPoint x: 219, endPoint y: 171, distance: 167.2
click at [61, 121] on button "Direcciones" at bounding box center [62, 121] width 77 height 15
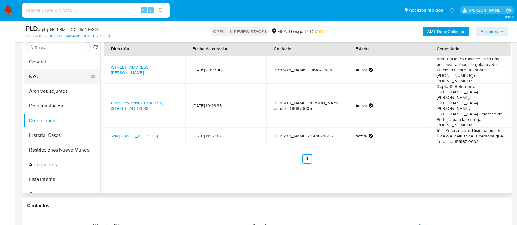
click at [62, 75] on button "KYC" at bounding box center [60, 76] width 72 height 15
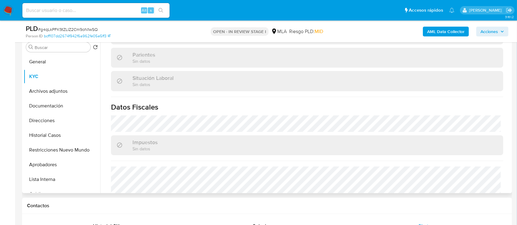
scroll to position [327, 0]
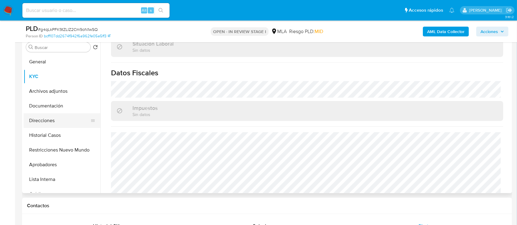
click at [60, 119] on button "Direcciones" at bounding box center [60, 121] width 72 height 15
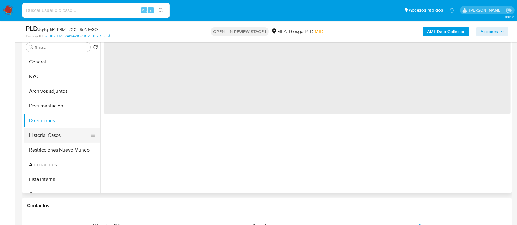
scroll to position [0, 0]
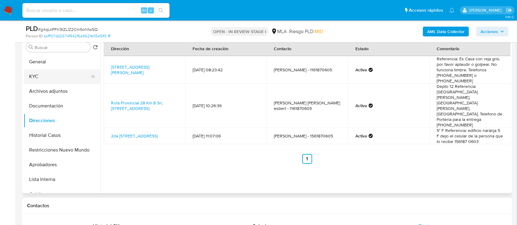
click at [61, 75] on button "KYC" at bounding box center [60, 76] width 72 height 15
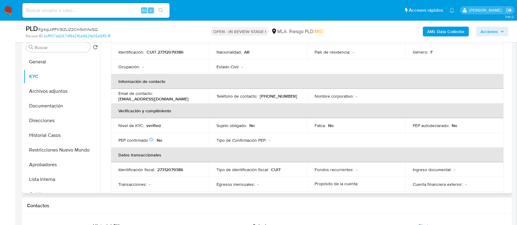
scroll to position [22, 0]
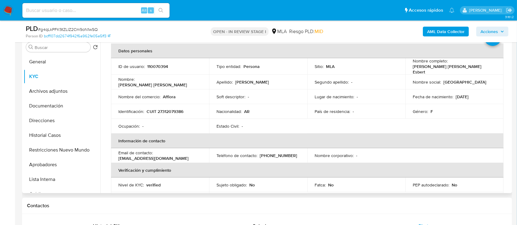
click at [169, 97] on p "Affiora" at bounding box center [169, 97] width 13 height 6
click at [61, 108] on button "Documentación" at bounding box center [60, 106] width 72 height 15
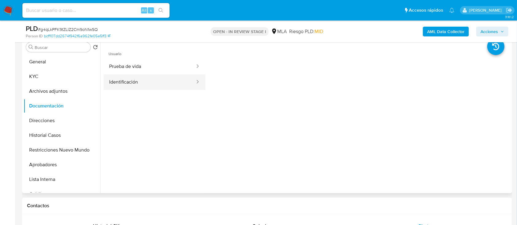
click at [141, 79] on button "Identificación" at bounding box center [150, 83] width 92 height 16
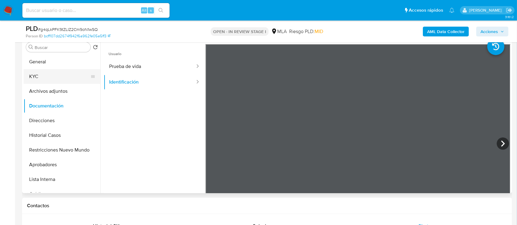
click at [55, 79] on button "KYC" at bounding box center [60, 76] width 72 height 15
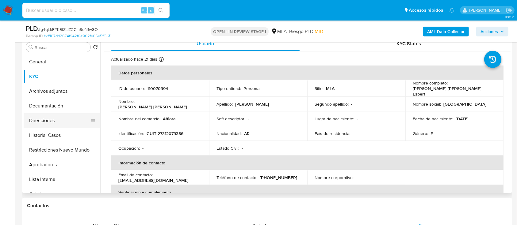
click at [67, 118] on button "Direcciones" at bounding box center [60, 121] width 72 height 15
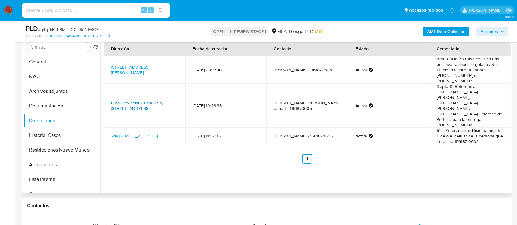
click at [157, 100] on link "Ruta Provincial 28 Km 8 Sn, Villa San Lorenzo, Salta, 4401, Argentina SN" at bounding box center [137, 106] width 52 height 12
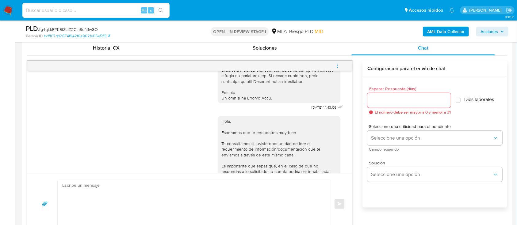
scroll to position [327, 0]
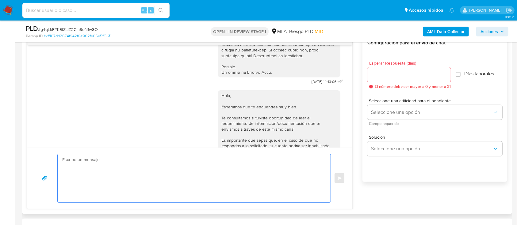
click at [252, 171] on textarea at bounding box center [192, 179] width 261 height 48
paste textarea "Hola Maria Florencia Esbert, En función de las operaciones registradas en tu cu…"
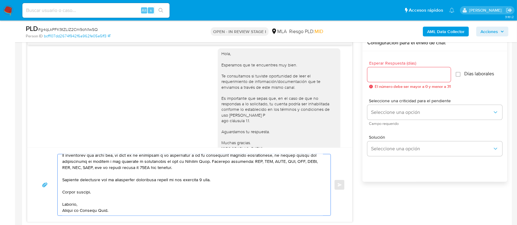
scroll to position [380, 0]
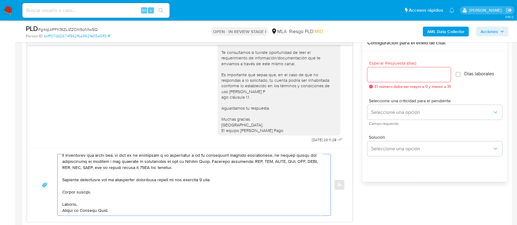
type textarea "Hola Maria Florencia Esbert, En función de las operaciones registradas en tu cu…"
click at [389, 73] on input "Esperar Respuesta (días)" at bounding box center [409, 75] width 83 height 8
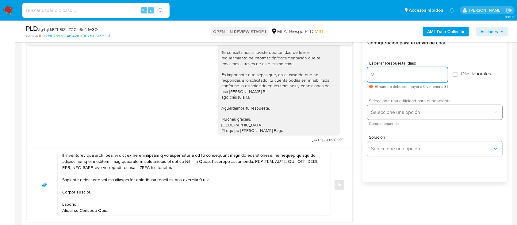
type input "2"
click at [390, 110] on span "Seleccione una opción" at bounding box center [431, 113] width 121 height 6
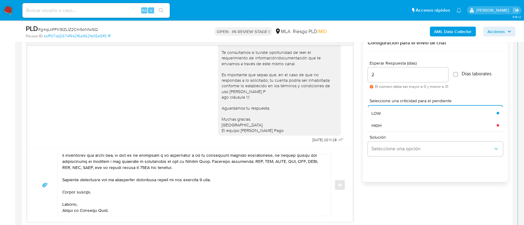
click at [386, 126] on div "HIGH" at bounding box center [433, 125] width 125 height 12
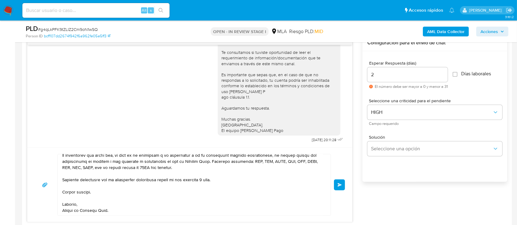
click at [339, 185] on span "Enviar" at bounding box center [340, 185] width 4 height 4
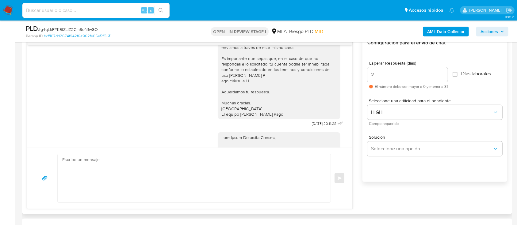
scroll to position [699, 0]
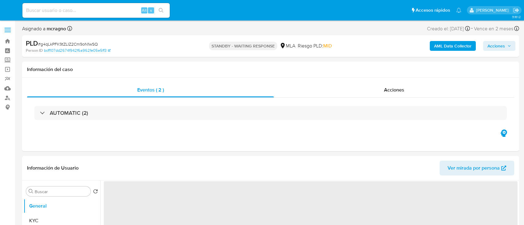
select select "10"
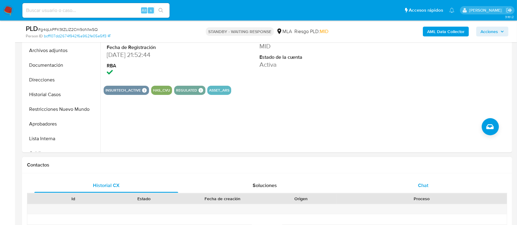
click at [428, 183] on span "Chat" at bounding box center [423, 185] width 10 height 7
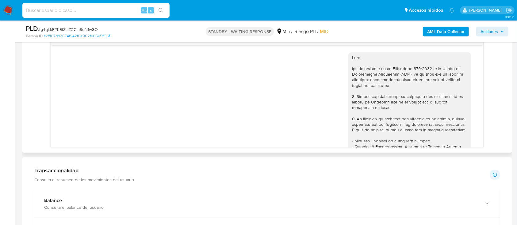
scroll to position [699, 0]
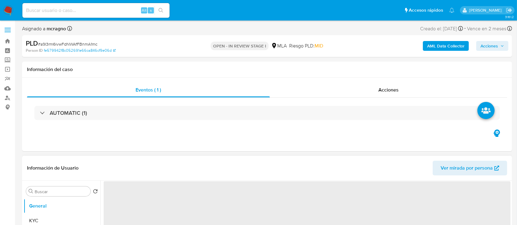
select select "10"
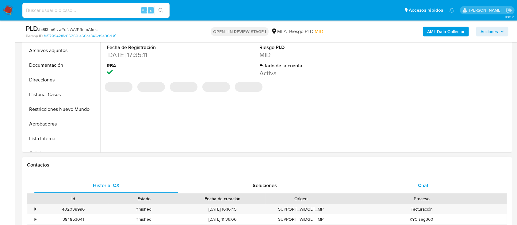
click at [392, 169] on span "Chat" at bounding box center [423, 185] width 10 height 7
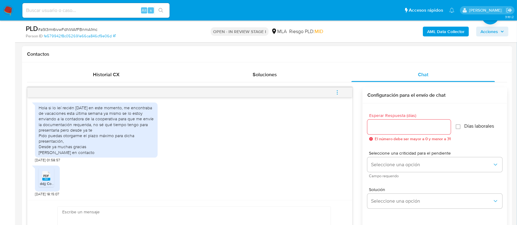
scroll to position [286, 0]
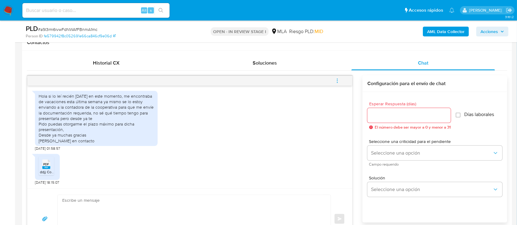
click at [44, 168] on rect at bounding box center [46, 168] width 8 height 3
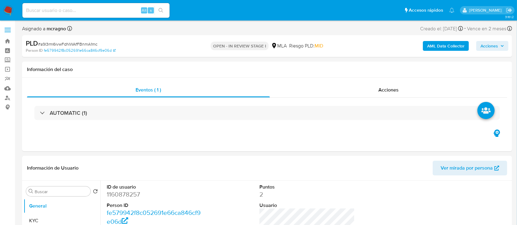
scroll to position [123, 0]
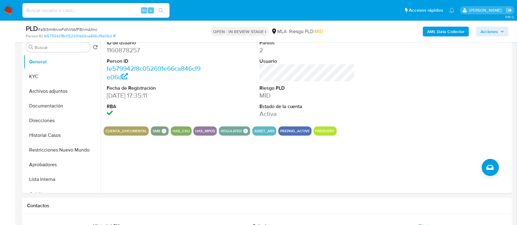
click at [392, 31] on b "AML Data Collector" at bounding box center [445, 32] width 37 height 10
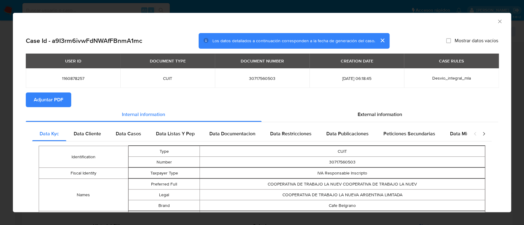
click at [56, 95] on span "Adjuntar PDF" at bounding box center [48, 99] width 29 height 13
click at [392, 16] on div "AML Data Collector" at bounding box center [262, 20] width 498 height 15
click at [392, 19] on icon "Cerrar ventana" at bounding box center [499, 21] width 6 height 6
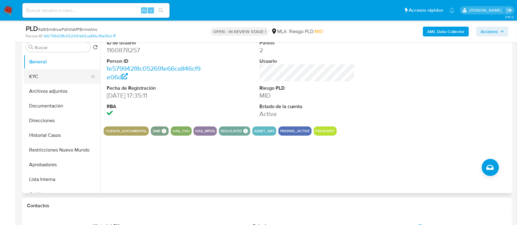
click at [53, 71] on button "KYC" at bounding box center [60, 76] width 72 height 15
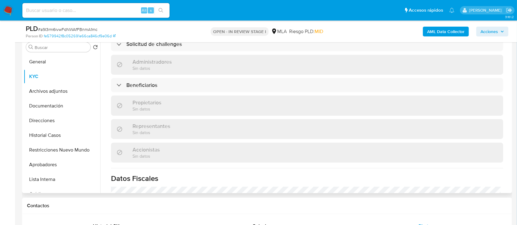
scroll to position [442, 0]
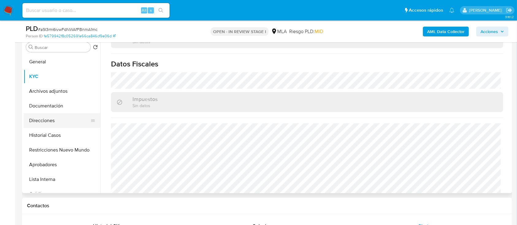
click at [59, 121] on button "Direcciones" at bounding box center [60, 121] width 72 height 15
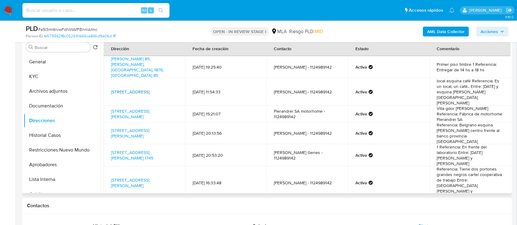
click at [149, 89] on link "Belgrano 351, Bernal, Buenos Aires, 1876, Argentina 351" at bounding box center [130, 92] width 38 height 6
drag, startPoint x: 68, startPoint y: 106, endPoint x: 135, endPoint y: 144, distance: 77.2
click at [68, 106] on button "Documentación" at bounding box center [62, 106] width 77 height 15
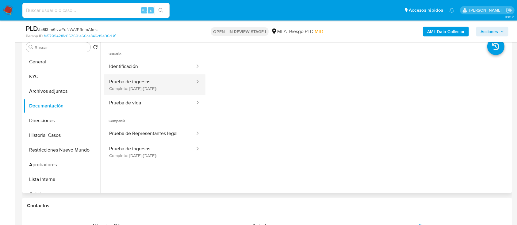
click at [172, 91] on button "Prueba de ingresos Completo: 23/04/2025 (hace 5 meses)" at bounding box center [150, 85] width 92 height 21
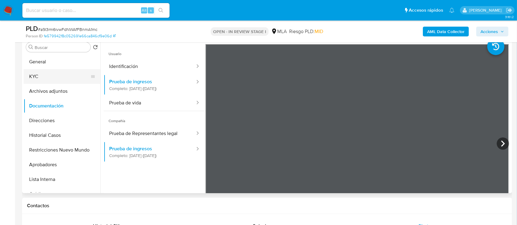
click at [44, 74] on button "KYC" at bounding box center [60, 76] width 72 height 15
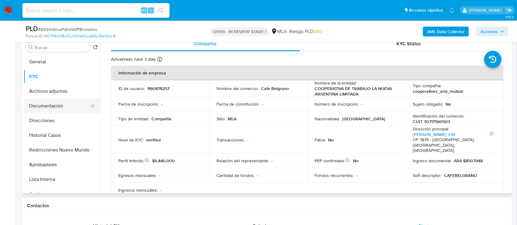
click at [61, 109] on button "Documentación" at bounding box center [60, 106] width 72 height 15
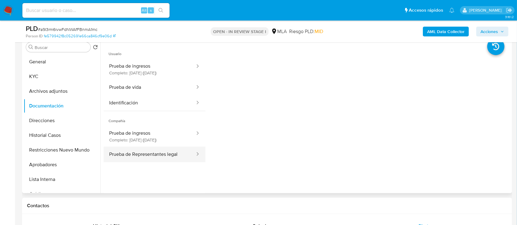
drag, startPoint x: 152, startPoint y: 153, endPoint x: 156, endPoint y: 153, distance: 4.0
click at [152, 153] on button "Prueba de Representantes legal" at bounding box center [150, 155] width 92 height 16
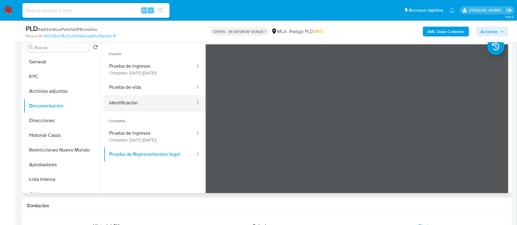
click at [161, 102] on button "Identificación" at bounding box center [150, 103] width 92 height 16
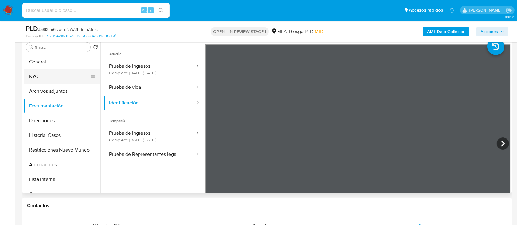
click at [54, 78] on button "KYC" at bounding box center [60, 76] width 72 height 15
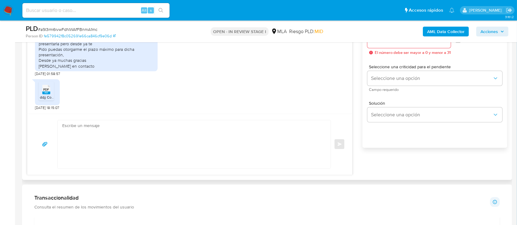
scroll to position [403, 0]
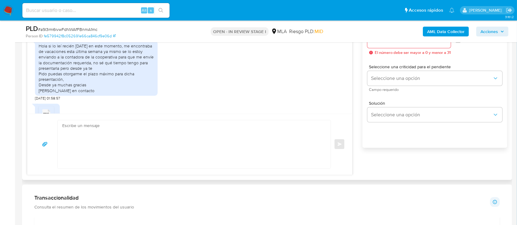
click at [245, 150] on textarea at bounding box center [192, 145] width 261 height 48
paste textarea "Hola, Muchas gracias por la documentacion aportada, no obstante, la misma no re…"
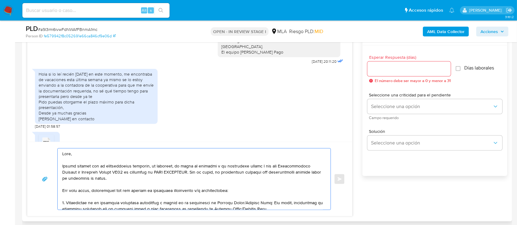
scroll to position [320, 0]
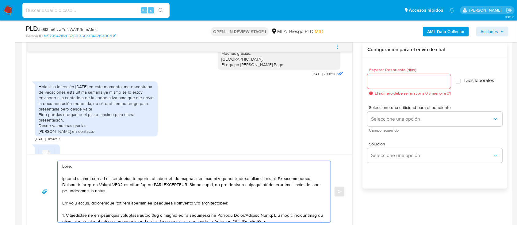
type textarea "Hola, Muchas gracias por la documentacion aportada, no obstante, la misma no re…"
click at [386, 82] on input "Esperar Respuesta (días)" at bounding box center [409, 82] width 83 height 8
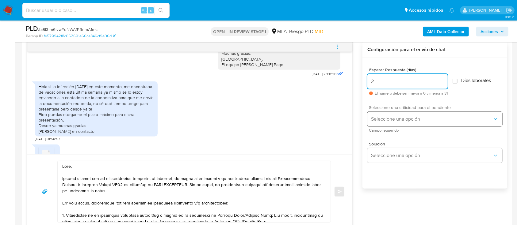
type input "2"
click at [391, 119] on span "Seleccione una opción" at bounding box center [431, 119] width 121 height 6
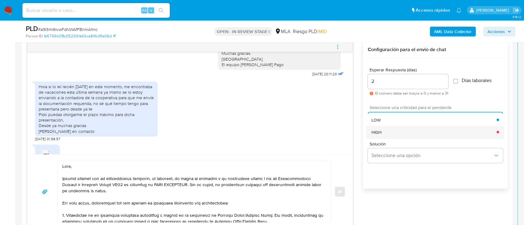
click at [387, 133] on div "HIGH" at bounding box center [433, 132] width 125 height 12
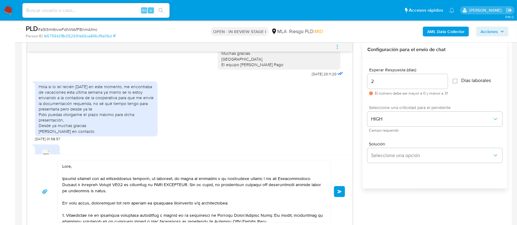
click at [340, 169] on span "Enviar" at bounding box center [340, 192] width 4 height 4
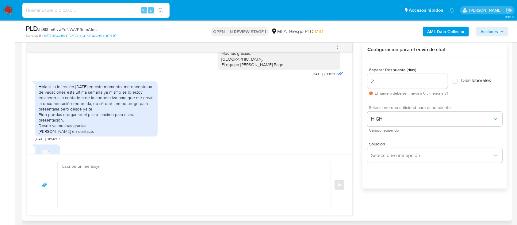
scroll to position [718, 0]
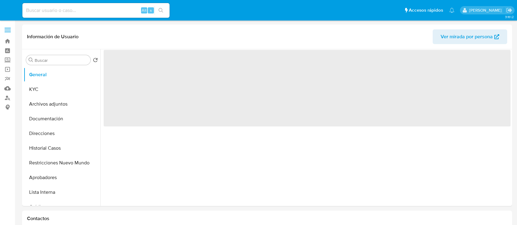
select select "10"
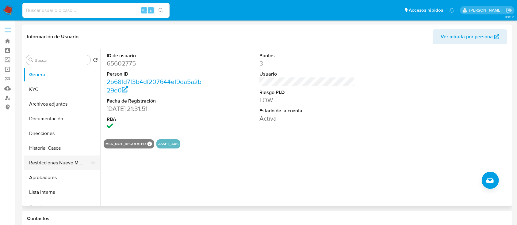
click at [58, 166] on button "Restricciones Nuevo Mundo" at bounding box center [60, 163] width 72 height 15
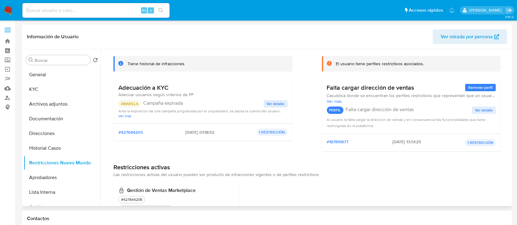
scroll to position [58, 0]
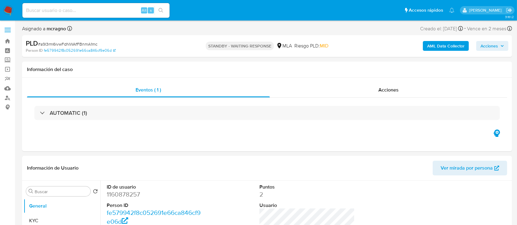
select select "10"
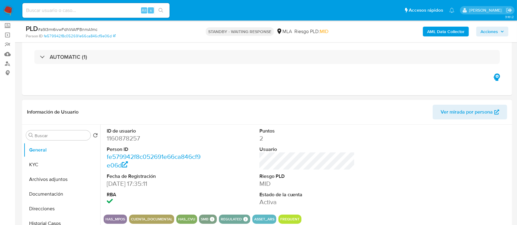
scroll to position [82, 0]
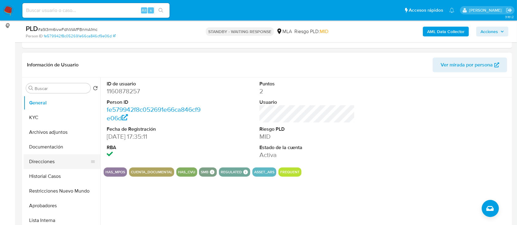
click at [55, 162] on button "Direcciones" at bounding box center [60, 162] width 72 height 15
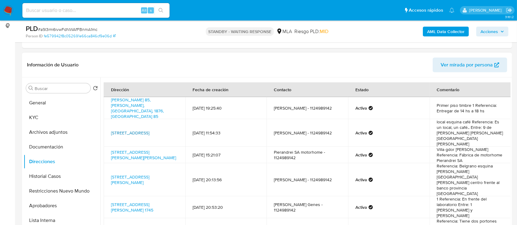
drag, startPoint x: 109, startPoint y: 117, endPoint x: 152, endPoint y: 121, distance: 43.8
click at [152, 121] on td "Belgrano 351, Bernal, Buenos Aires, 1876, Argentina 351" at bounding box center [145, 133] width 82 height 28
copy link "Belgrano 351, Bernal, Buenos Aires, 1876, Argentina"
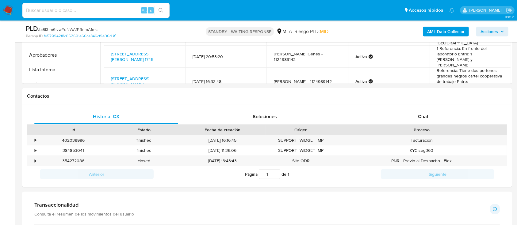
scroll to position [286, 0]
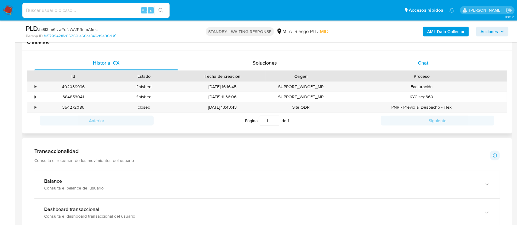
click at [430, 70] on div "Chat" at bounding box center [424, 63] width 144 height 15
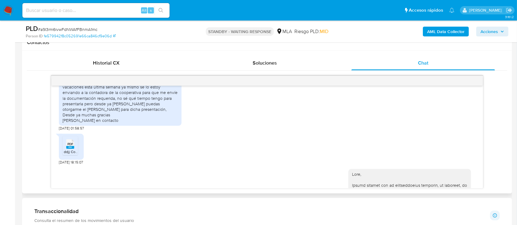
scroll to position [606, 0]
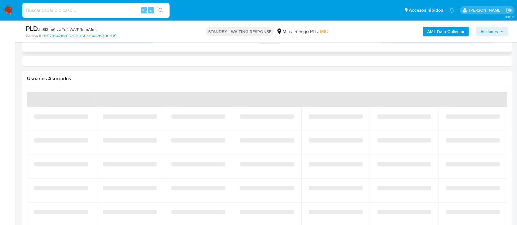
select select "10"
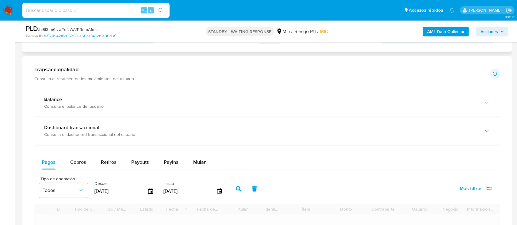
scroll to position [245, 0]
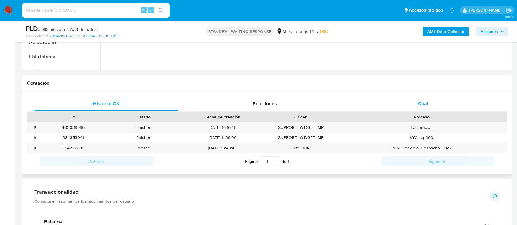
drag, startPoint x: 436, startPoint y: 96, endPoint x: 436, endPoint y: 103, distance: 6.8
click at [436, 97] on div "Historial CX Soluciones Chat Id Estado Fecha de creación Origen Proceso • 40203…" at bounding box center [267, 133] width 490 height 83
click at [433, 109] on div "Chat" at bounding box center [424, 104] width 144 height 15
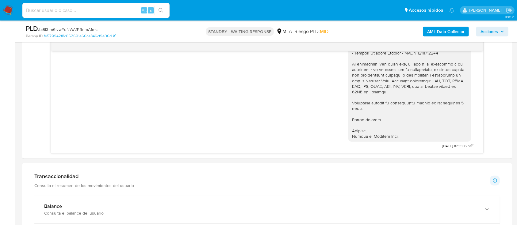
scroll to position [286, 0]
